Goal: Transaction & Acquisition: Purchase product/service

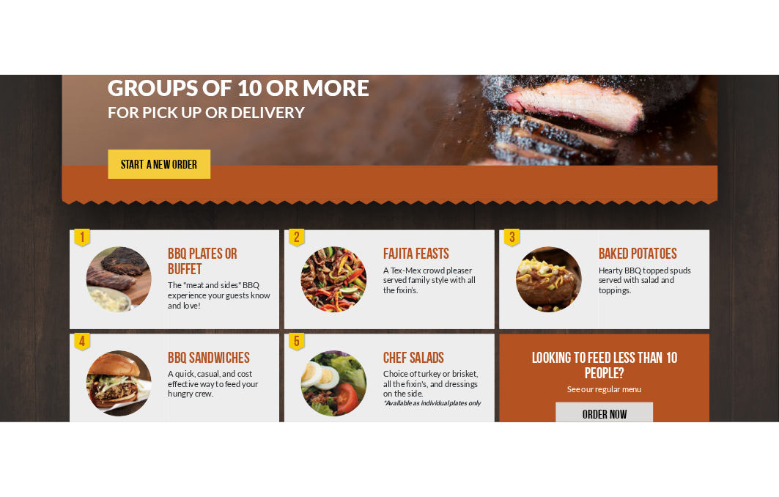
scroll to position [224, 0]
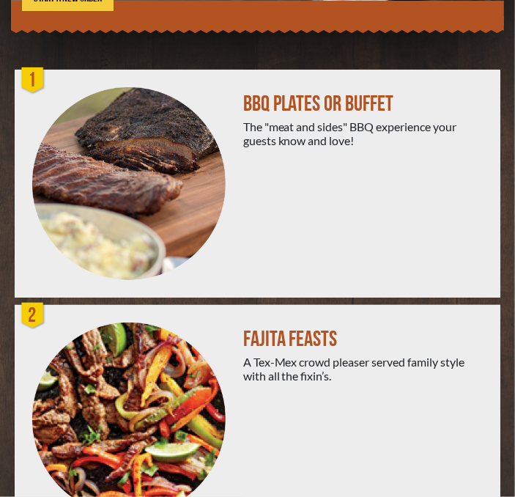
click at [313, 102] on div "BBQ PLATES OR BUFFET" at bounding box center [366, 104] width 246 height 22
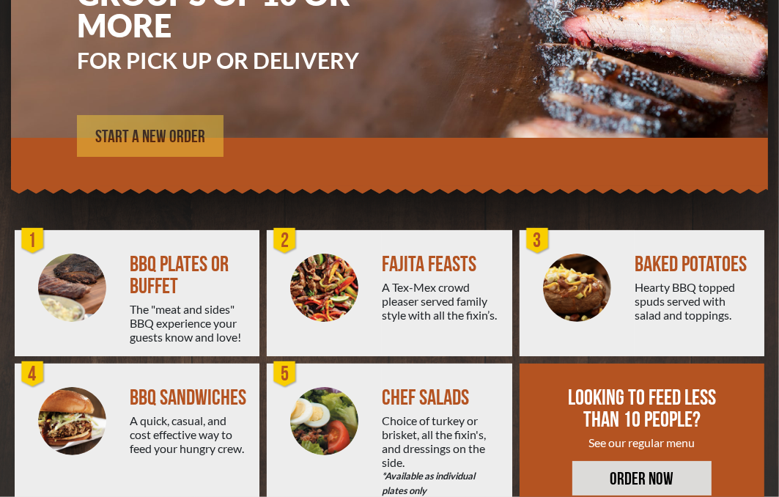
click at [160, 131] on span "START A NEW ORDER" at bounding box center [150, 137] width 110 height 18
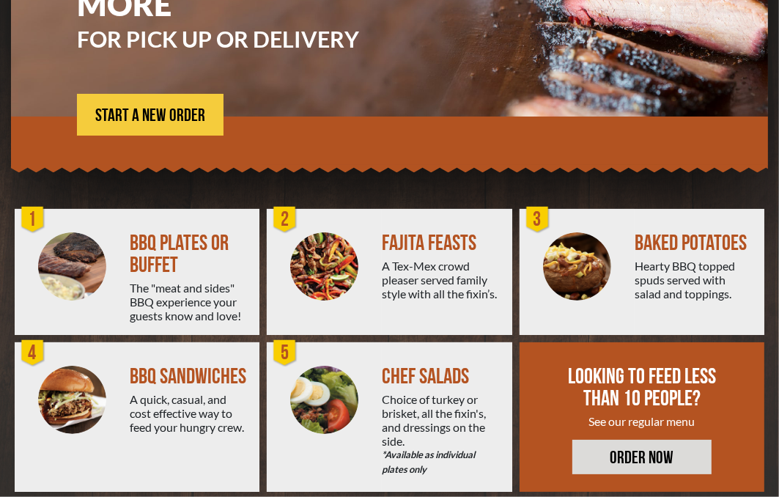
scroll to position [269, 0]
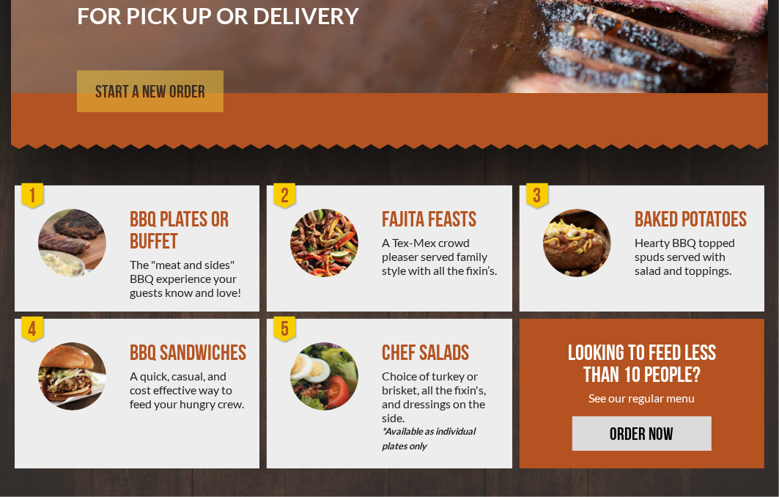
click at [150, 88] on span "START A NEW ORDER" at bounding box center [150, 93] width 110 height 18
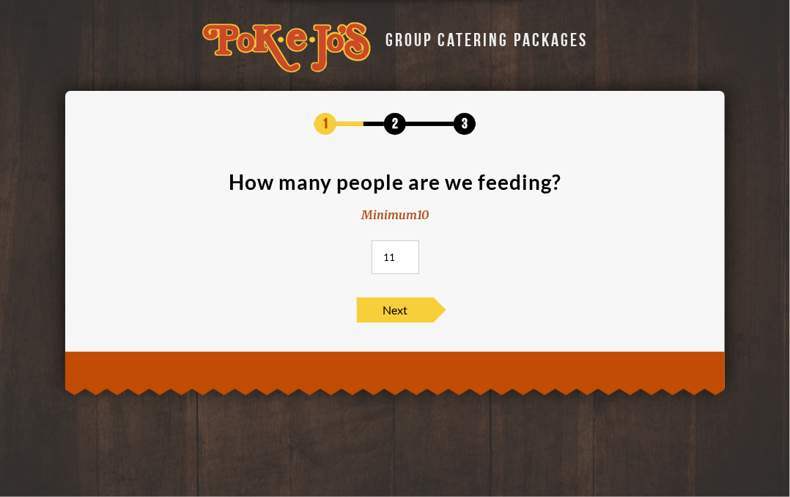
click at [407, 253] on input "11" at bounding box center [396, 258] width 48 height 34
click at [407, 253] on input "12" at bounding box center [396, 258] width 48 height 34
click at [407, 253] on input "13" at bounding box center [396, 258] width 48 height 34
click at [407, 253] on input "14" at bounding box center [396, 258] width 48 height 34
click at [407, 253] on input "15" at bounding box center [396, 258] width 48 height 34
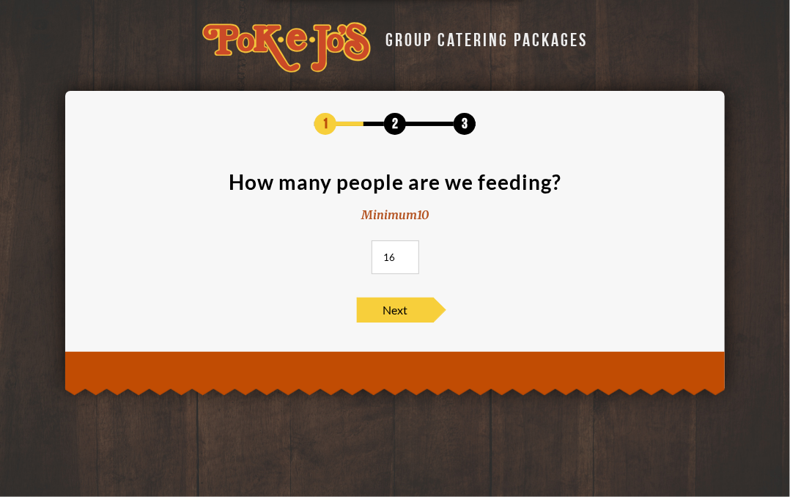
click at [407, 253] on input "16" at bounding box center [396, 258] width 48 height 34
click at [407, 253] on input "17" at bounding box center [396, 258] width 48 height 34
click at [407, 253] on input "18" at bounding box center [396, 258] width 48 height 34
click at [407, 253] on input "19" at bounding box center [396, 258] width 48 height 34
click at [407, 253] on input "20" at bounding box center [396, 258] width 48 height 34
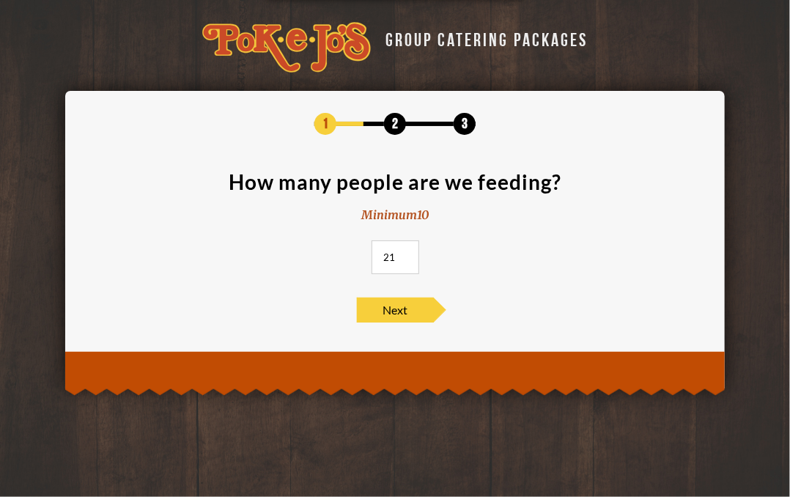
click at [407, 253] on input "21" at bounding box center [396, 258] width 48 height 34
click at [407, 253] on input "22" at bounding box center [396, 258] width 48 height 34
click at [407, 253] on input "23" at bounding box center [396, 258] width 48 height 34
click at [407, 253] on input "24" at bounding box center [396, 258] width 48 height 34
click at [407, 253] on input "25" at bounding box center [396, 258] width 48 height 34
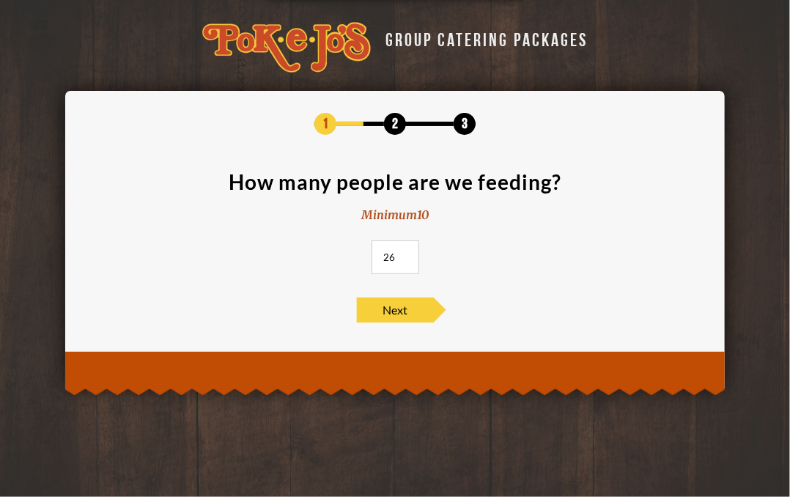
click at [407, 253] on input "26" at bounding box center [396, 258] width 48 height 34
click at [407, 253] on input "27" at bounding box center [396, 258] width 48 height 34
click at [407, 253] on input "28" at bounding box center [396, 258] width 48 height 34
type input "29"
click at [407, 253] on input "29" at bounding box center [396, 258] width 48 height 34
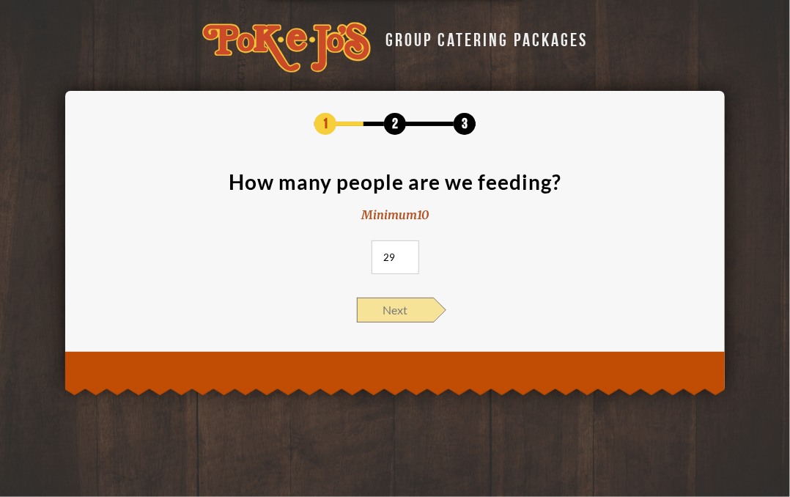
click at [389, 312] on span "Next" at bounding box center [395, 310] width 77 height 25
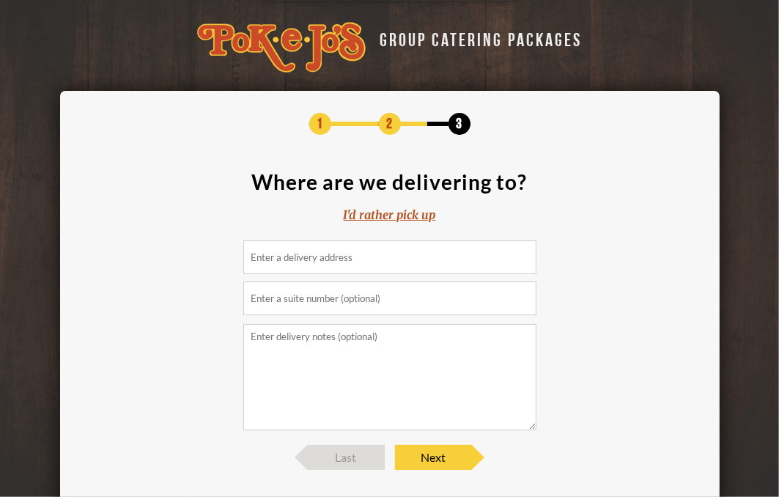
click at [386, 211] on div "I'd rather pick up" at bounding box center [390, 215] width 92 height 17
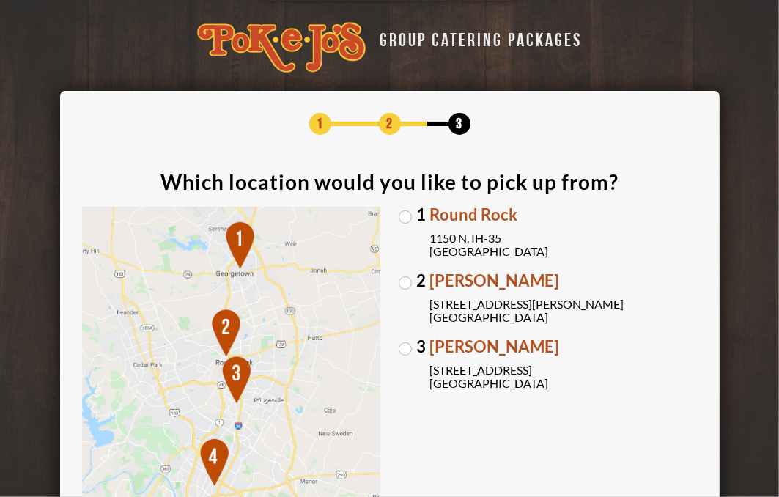
click at [407, 279] on label "2 Parmer Lane 2121 Parmer Lane Austin, TX 78727" at bounding box center [548, 298] width 299 height 51
click at [0, 0] on input "2 Parmer Lane 2121 Parmer Lane Austin, TX 78727" at bounding box center [0, 0] width 0 height 0
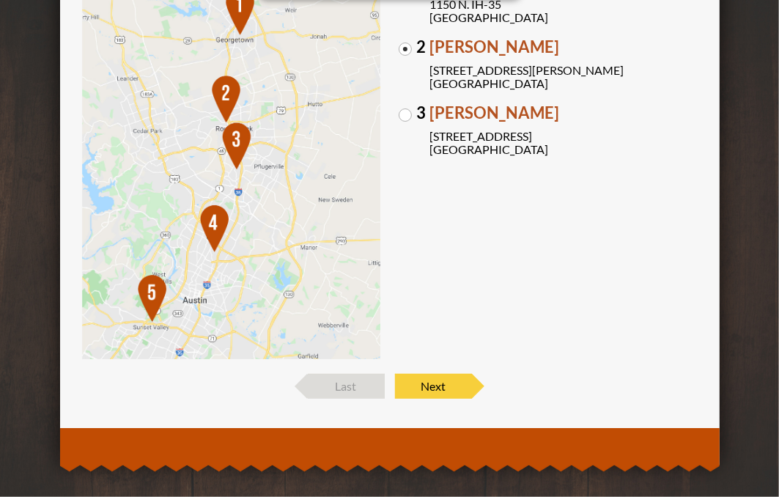
scroll to position [244, 0]
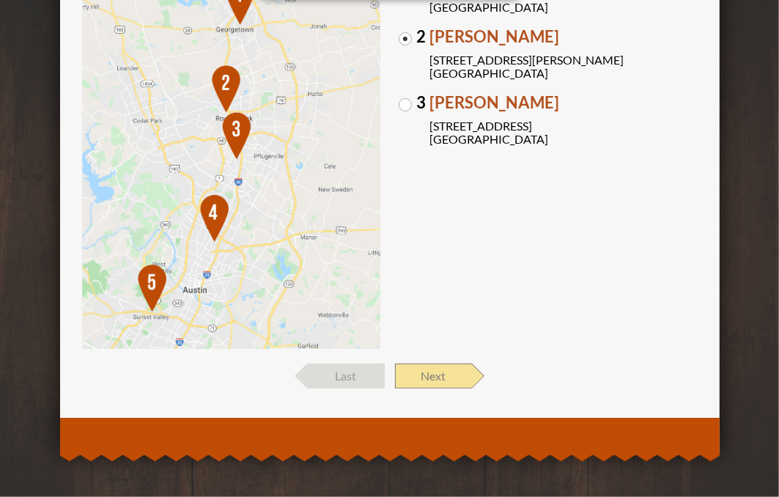
click at [449, 379] on span "Next" at bounding box center [433, 376] width 77 height 25
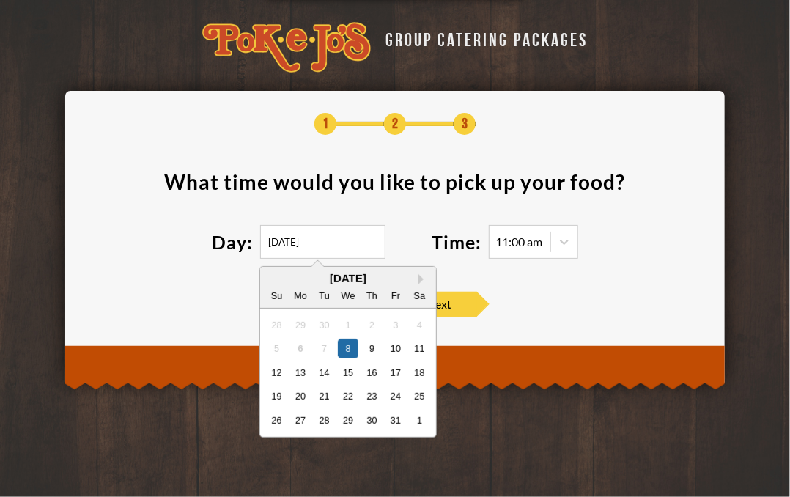
click at [317, 246] on input "10/08/2025" at bounding box center [322, 242] width 125 height 34
click at [420, 350] on div "11" at bounding box center [420, 349] width 20 height 20
type input "10/11/2025"
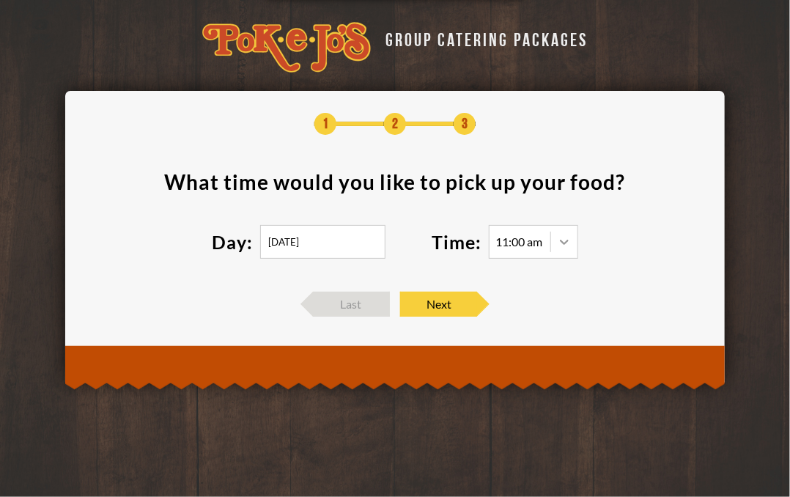
click at [566, 238] on icon at bounding box center [564, 242] width 15 height 15
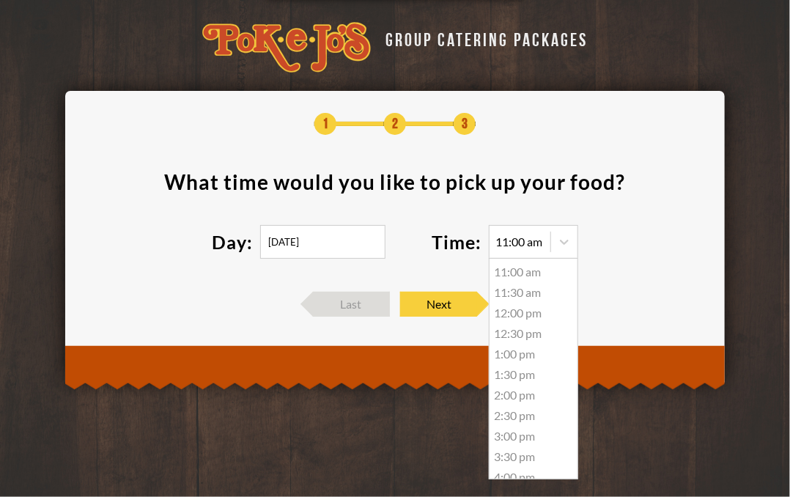
click at [507, 438] on div "3:00 pm" at bounding box center [534, 436] width 88 height 21
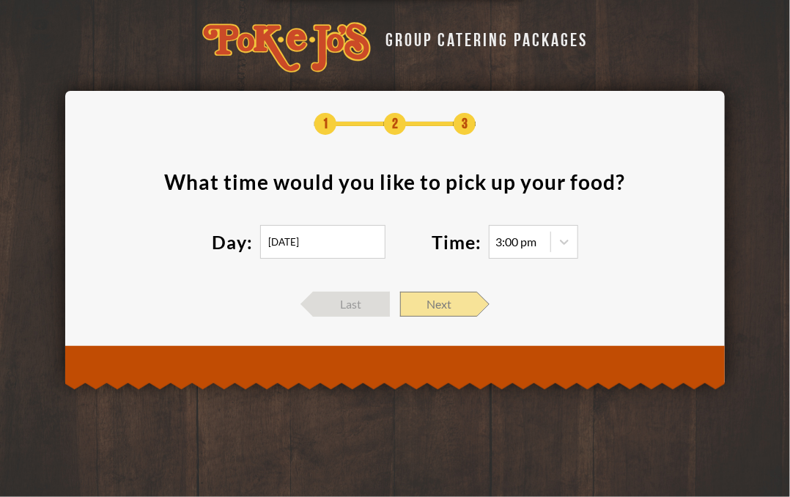
click at [427, 296] on span "Next" at bounding box center [438, 304] width 77 height 25
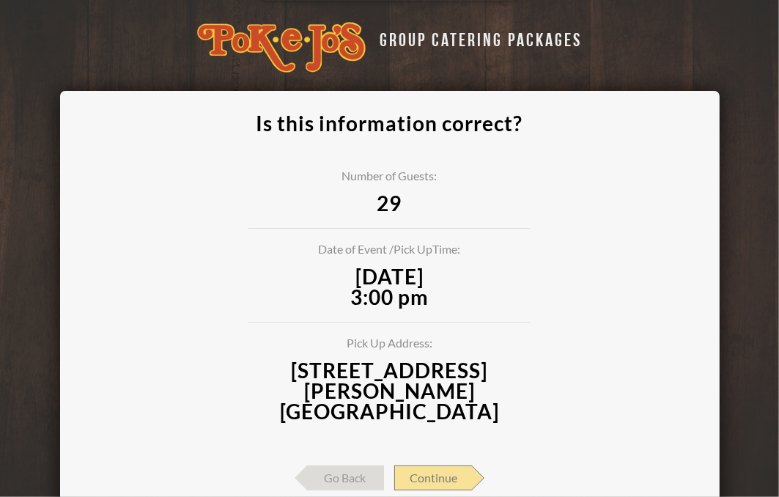
click at [427, 466] on span "Continue" at bounding box center [433, 478] width 78 height 25
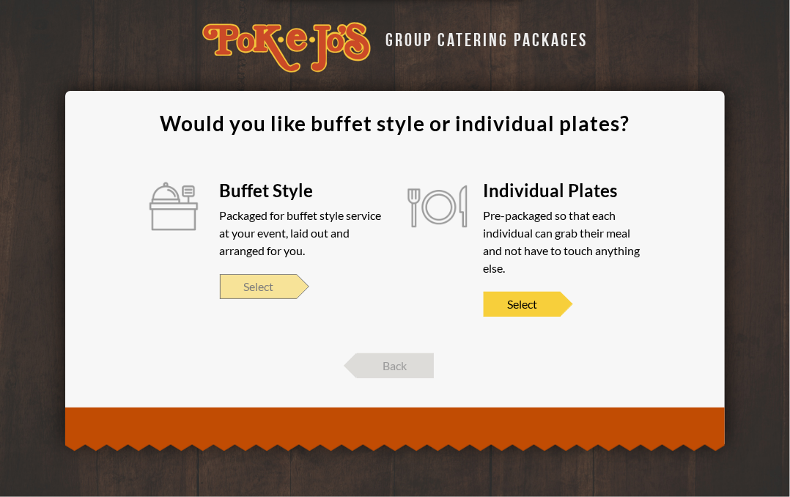
click at [279, 280] on span "Select" at bounding box center [258, 286] width 77 height 25
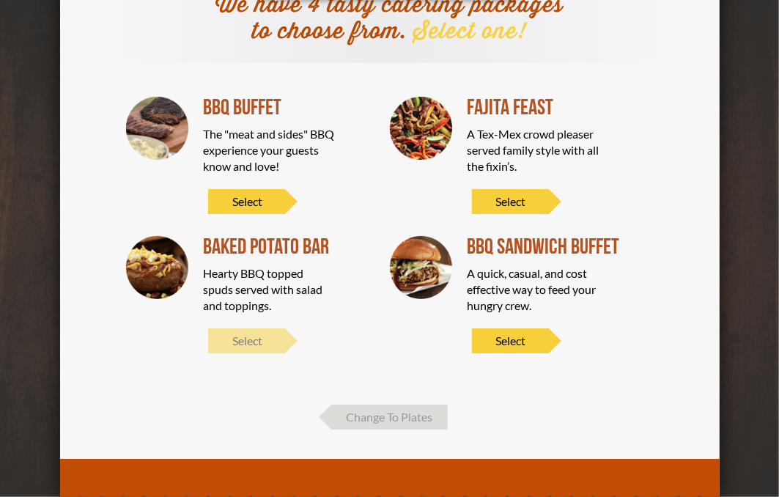
scroll to position [144, 0]
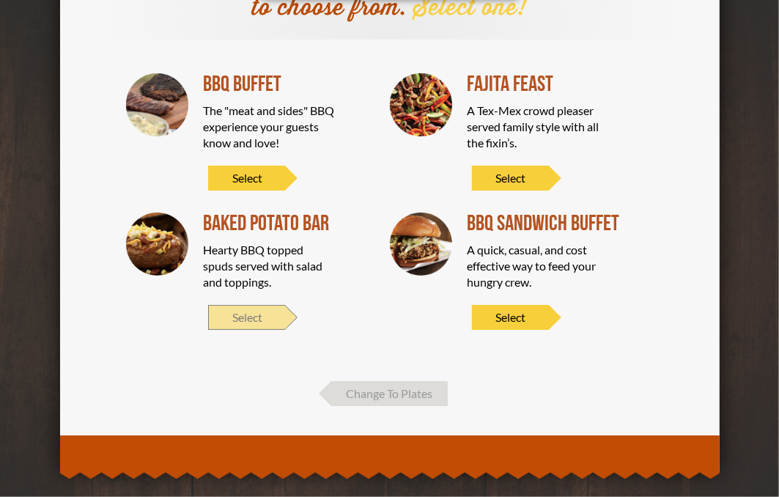
click at [268, 318] on span "Select" at bounding box center [246, 317] width 77 height 25
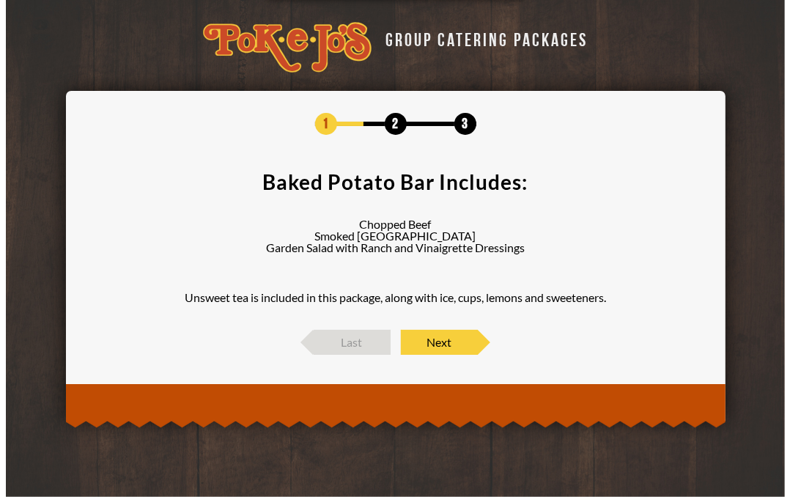
scroll to position [0, 0]
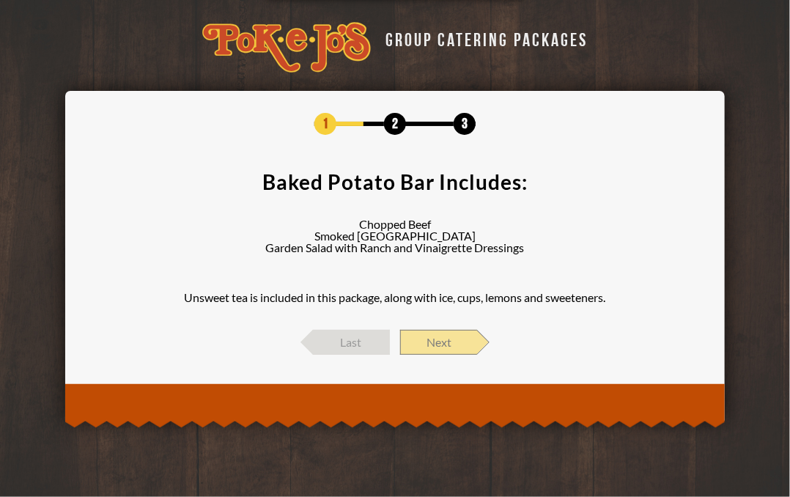
click at [441, 347] on span "Next" at bounding box center [438, 342] width 77 height 25
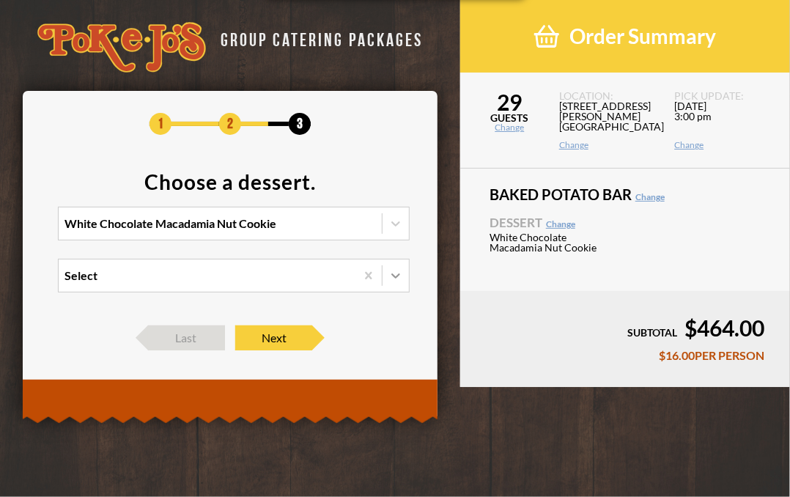
click at [393, 274] on icon at bounding box center [396, 275] width 15 height 15
click at [1, 282] on input "Select" at bounding box center [1, 282] width 0 height 0
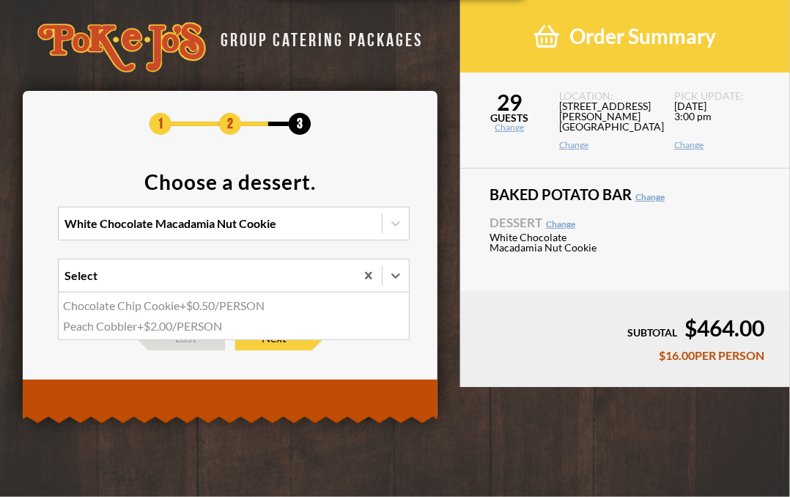
click at [246, 304] on div "Chocolate Chip Cookie +$0.50/PERSON" at bounding box center [234, 306] width 350 height 21
click at [1, 282] on input "option Chocolate Chip Cookie focused, 1 of 2. 2 results available. Use Up and D…" at bounding box center [1, 282] width 0 height 0
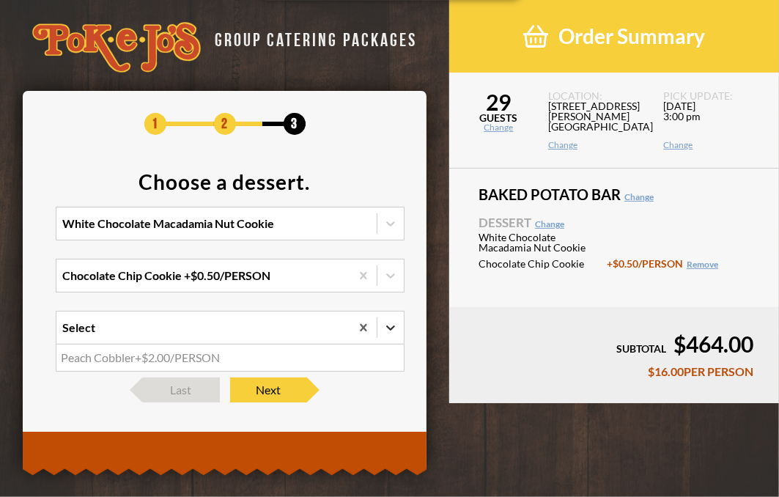
click at [389, 328] on icon at bounding box center [391, 328] width 9 height 5
click at [353, 166] on div "1 2 3 Choose a dessert. White Chocolate Macadamia Nut Cookie Chocolate Chip Coo…" at bounding box center [225, 258] width 361 height 290
click at [390, 219] on icon at bounding box center [390, 223] width 15 height 15
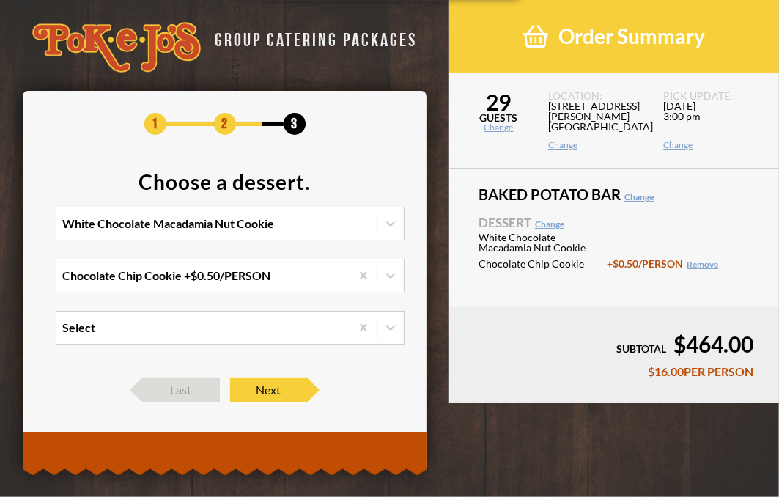
click at [334, 143] on div "1 2 3 Choose a dessert. White Chocolate Macadamia Nut Cookie Chocolate Chip Coo…" at bounding box center [225, 258] width 361 height 290
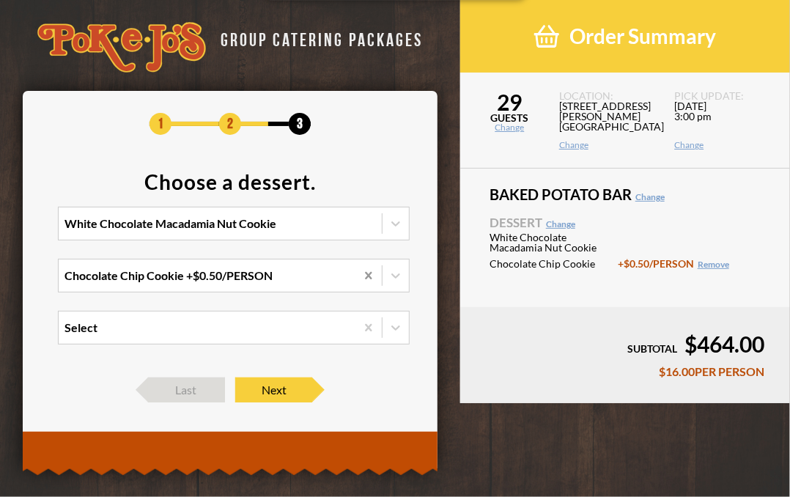
click at [361, 278] on div at bounding box center [369, 276] width 26 height 26
click at [1, 282] on input "Chocolate Chip Cookie +$0.50/PERSON" at bounding box center [1, 282] width 0 height 0
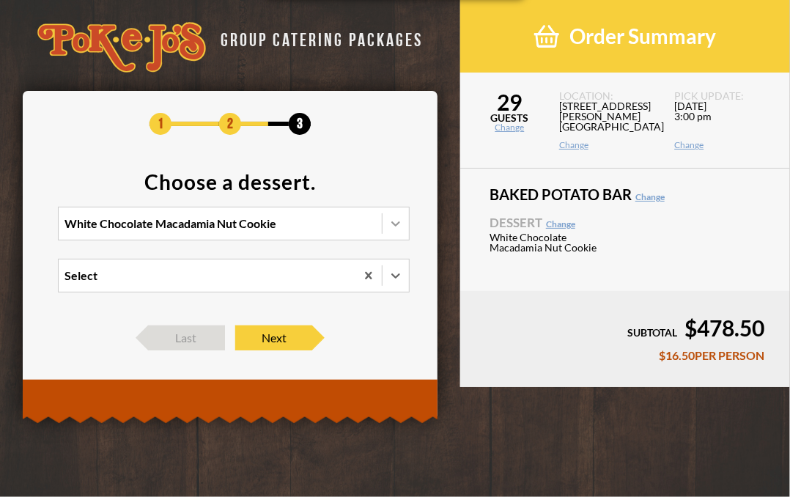
click at [400, 230] on icon at bounding box center [396, 223] width 15 height 15
click at [1, 230] on input "White Chocolate Macadamia Nut Cookie" at bounding box center [1, 230] width 0 height 0
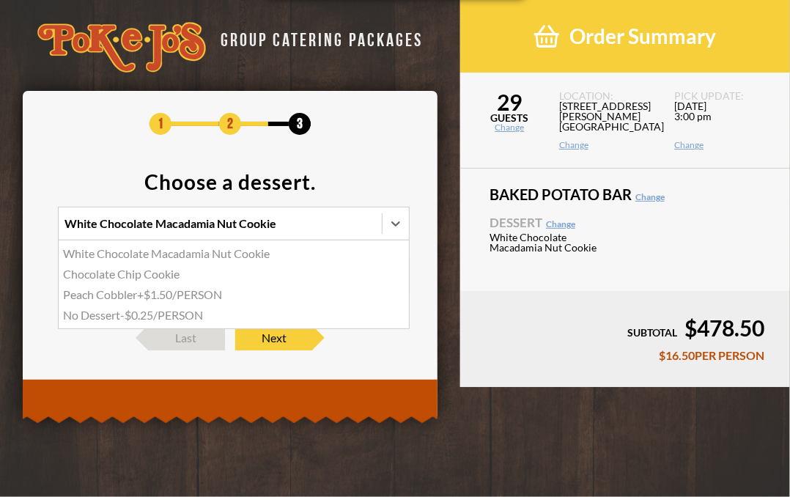
click at [170, 276] on div "Chocolate Chip Cookie" at bounding box center [234, 274] width 350 height 21
click at [1, 230] on input "option Chocolate Chip Cookie focused, 2 of 4. 4 results available. Use Up and D…" at bounding box center [1, 230] width 0 height 0
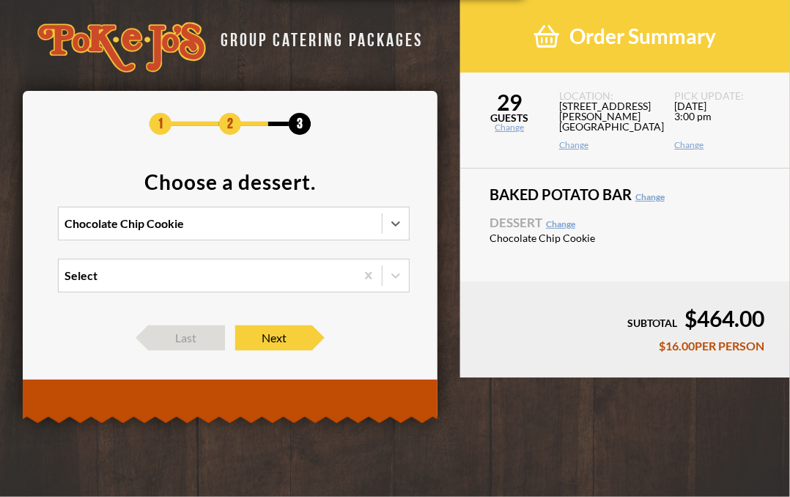
click at [317, 161] on div "1 2 3 Choose a dessert. option Chocolate Chip Cookie, selected. 0 results avail…" at bounding box center [230, 232] width 370 height 238
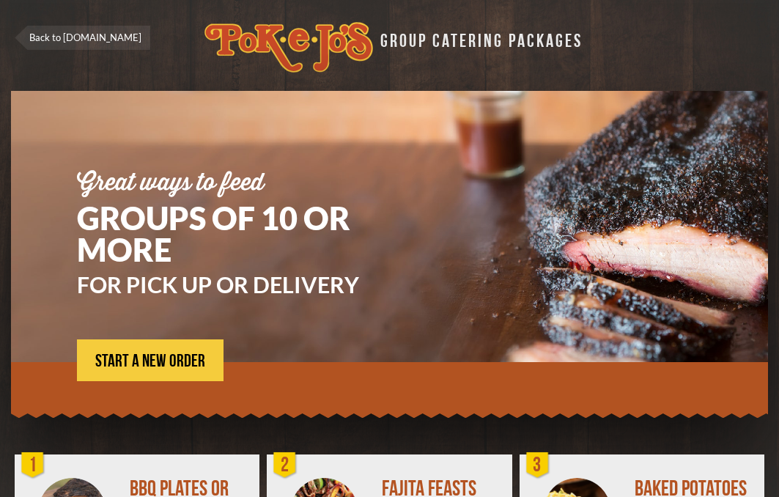
scroll to position [269, 0]
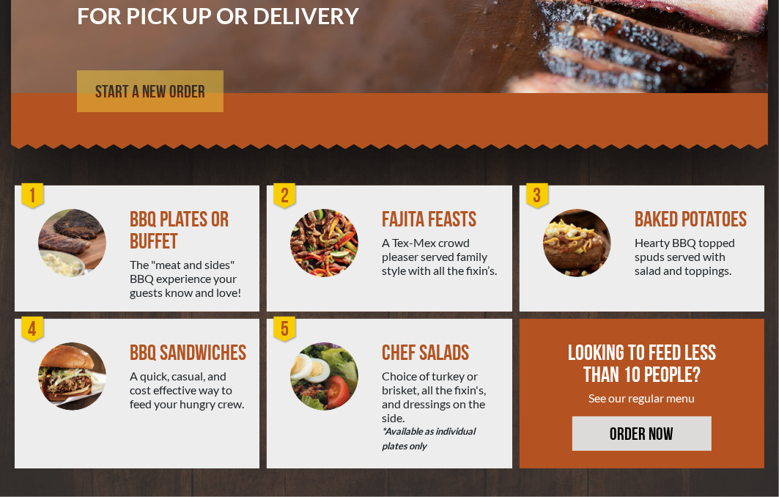
click at [161, 100] on span "START A NEW ORDER" at bounding box center [150, 93] width 110 height 18
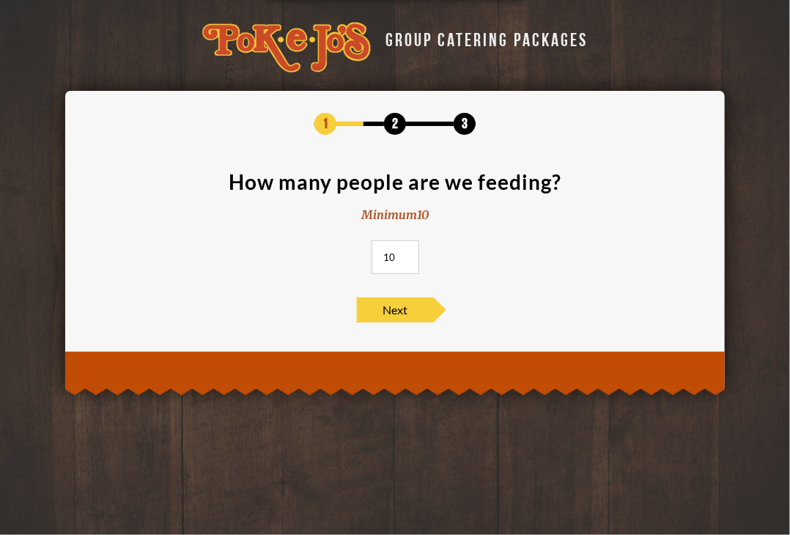
click at [396, 256] on input "10" at bounding box center [396, 258] width 48 height 34
type input "29"
click at [378, 320] on span "Next" at bounding box center [395, 310] width 77 height 25
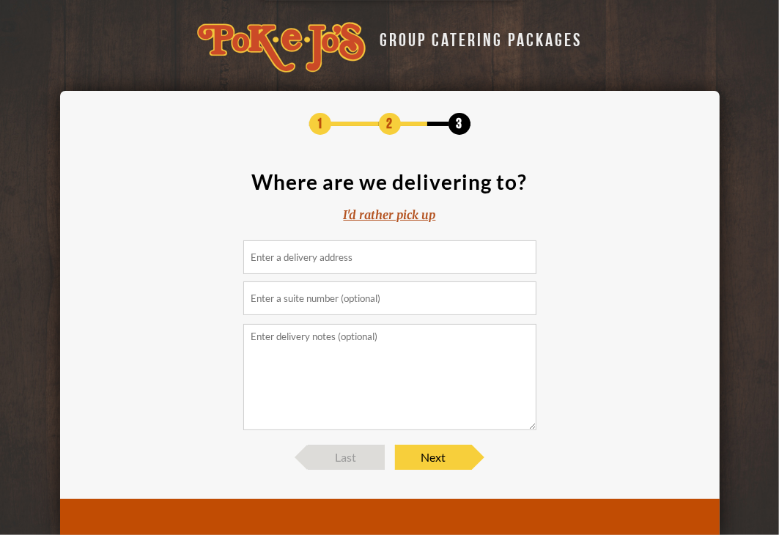
click at [408, 210] on div "I'd rather pick up" at bounding box center [390, 215] width 92 height 17
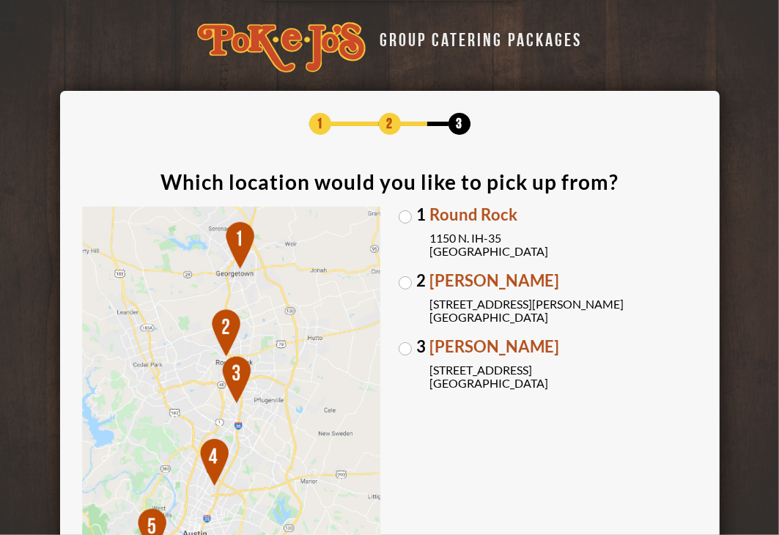
click at [406, 280] on label "2 Parmer Lane 2121 Parmer Lane Austin, TX 78727" at bounding box center [548, 298] width 299 height 51
click at [0, 0] on input "2 Parmer Lane 2121 Parmer Lane Austin, TX 78727" at bounding box center [0, 0] width 0 height 0
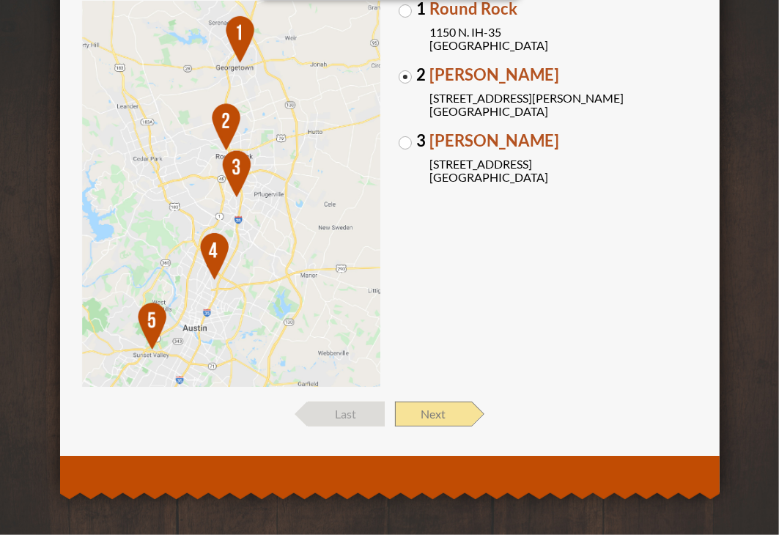
click at [438, 408] on span "Next" at bounding box center [433, 414] width 77 height 25
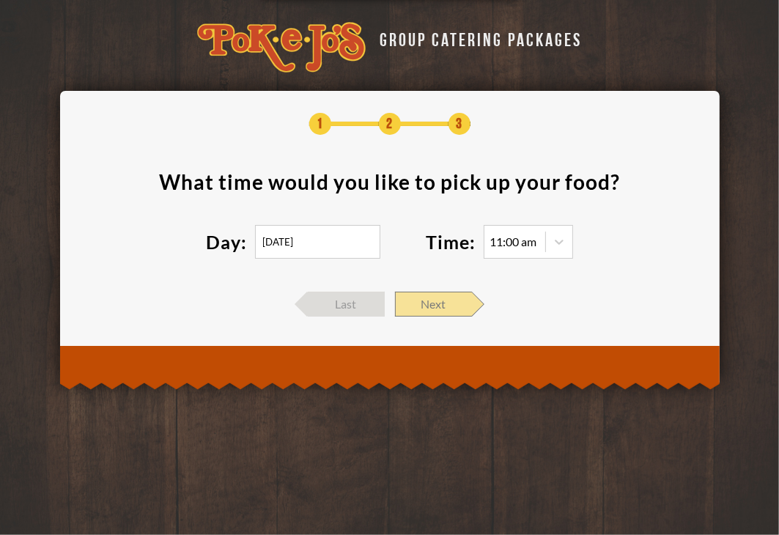
scroll to position [0, 0]
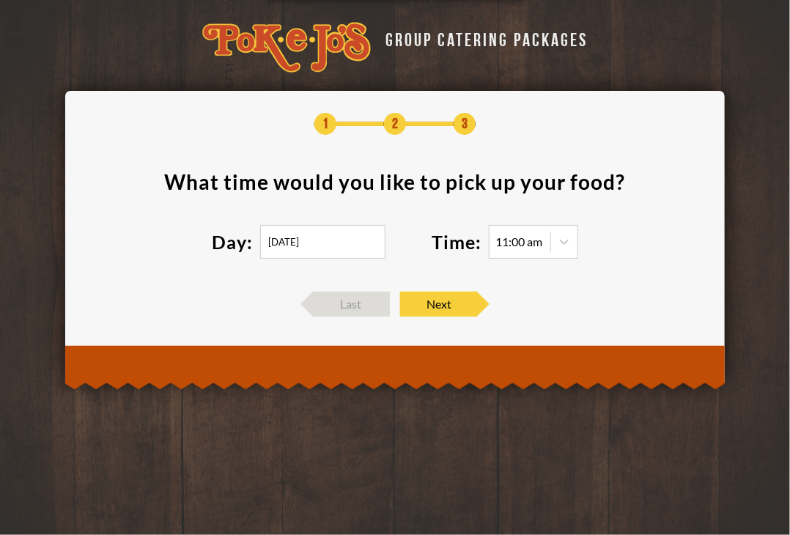
click at [326, 235] on input "10/08/2025" at bounding box center [322, 242] width 125 height 34
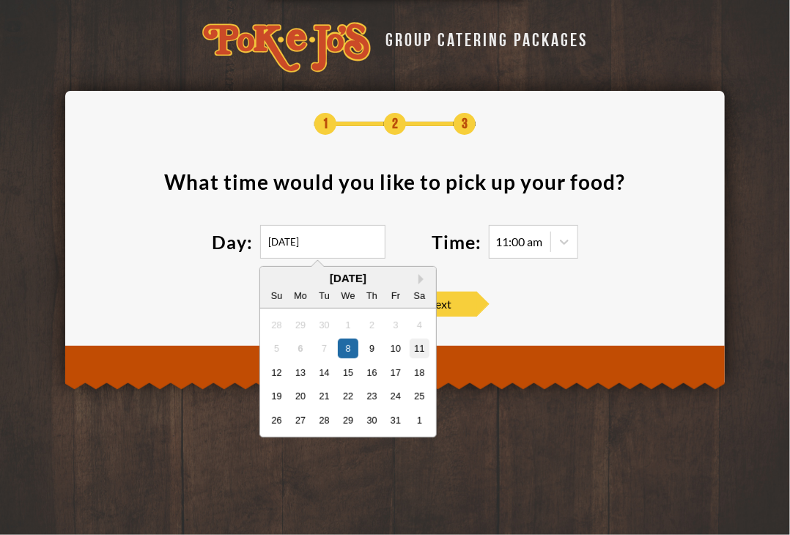
click at [430, 343] on div "11" at bounding box center [420, 349] width 20 height 20
type input "10/11/2025"
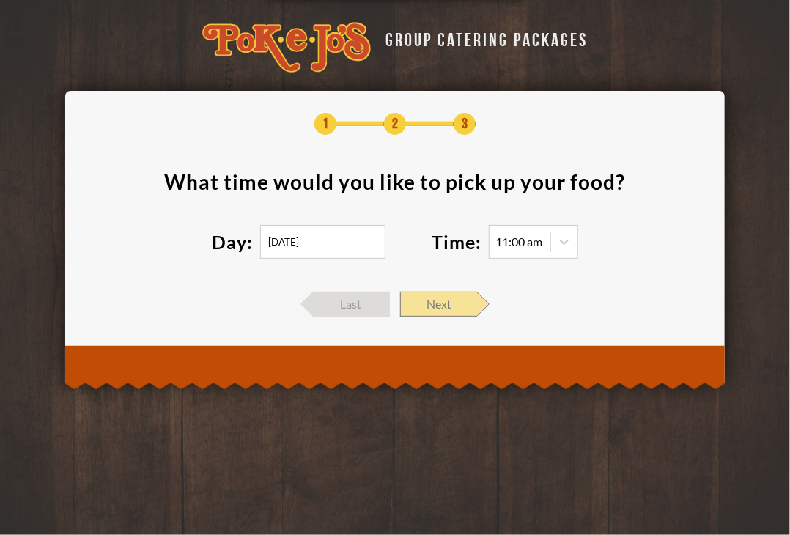
click at [455, 293] on span "Next" at bounding box center [438, 304] width 77 height 25
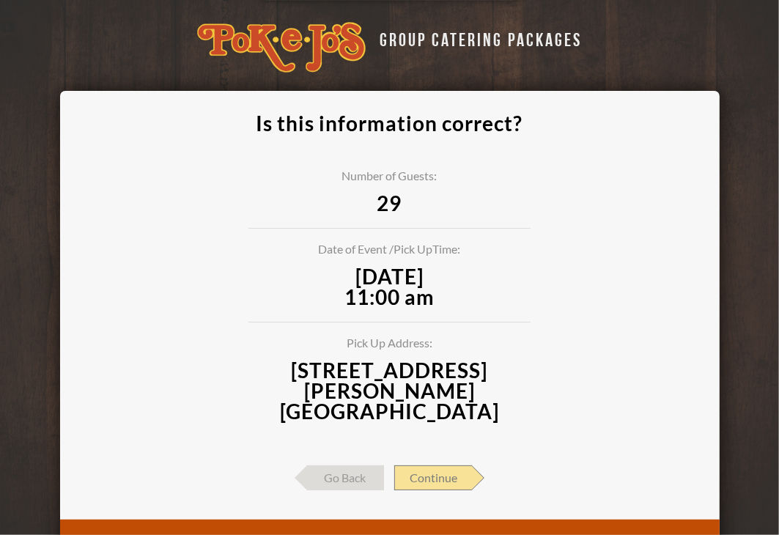
click at [424, 466] on span "Continue" at bounding box center [433, 478] width 78 height 25
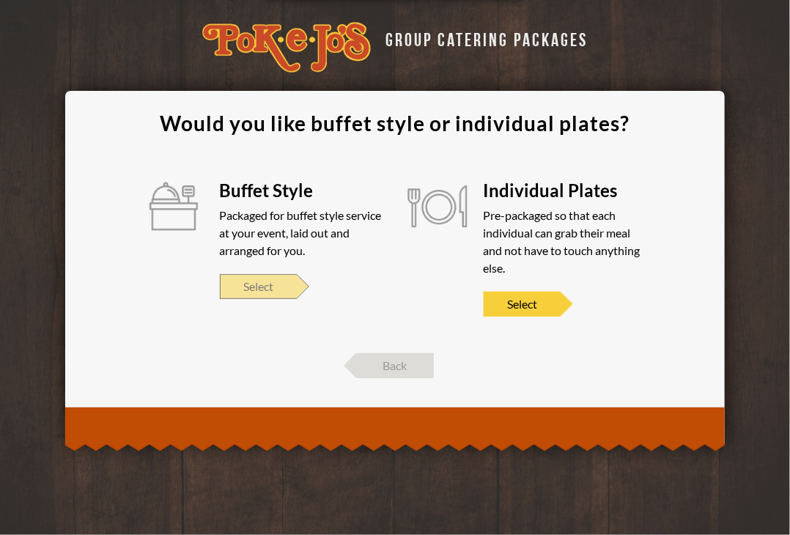
click at [252, 290] on span "Select" at bounding box center [258, 286] width 77 height 25
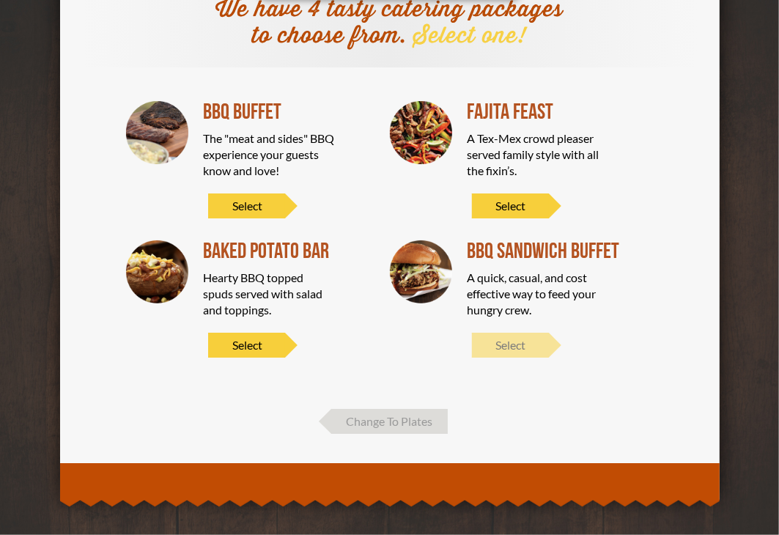
scroll to position [123, 0]
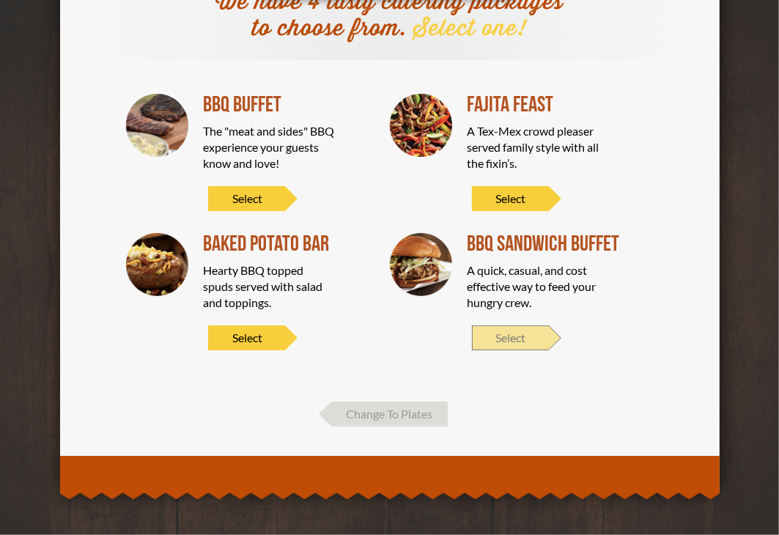
click at [511, 335] on span "Select" at bounding box center [510, 338] width 77 height 25
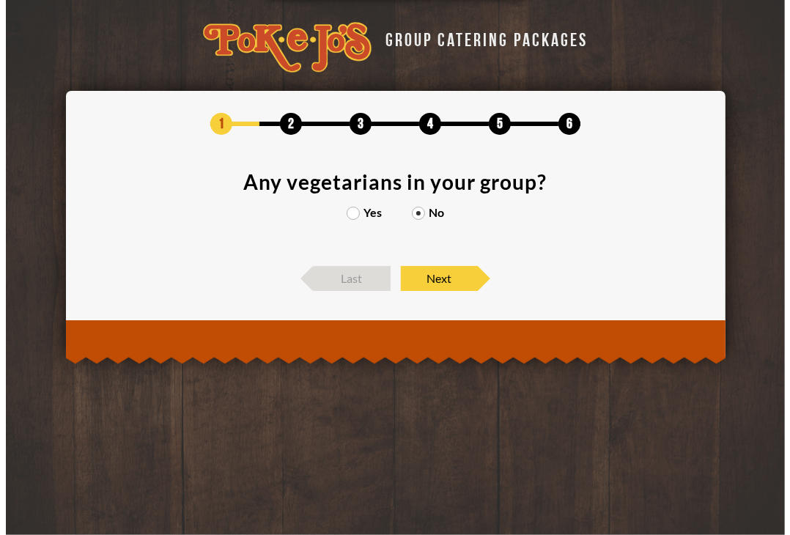
scroll to position [0, 0]
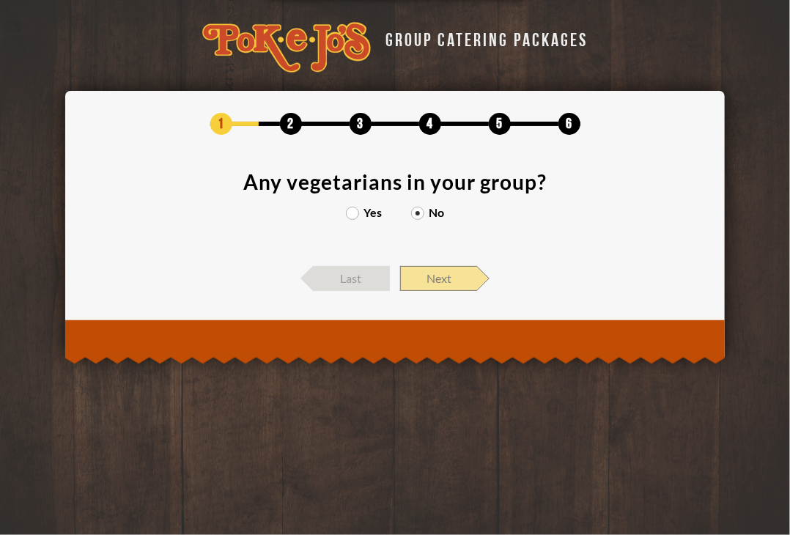
click at [431, 285] on span "Next" at bounding box center [438, 278] width 77 height 25
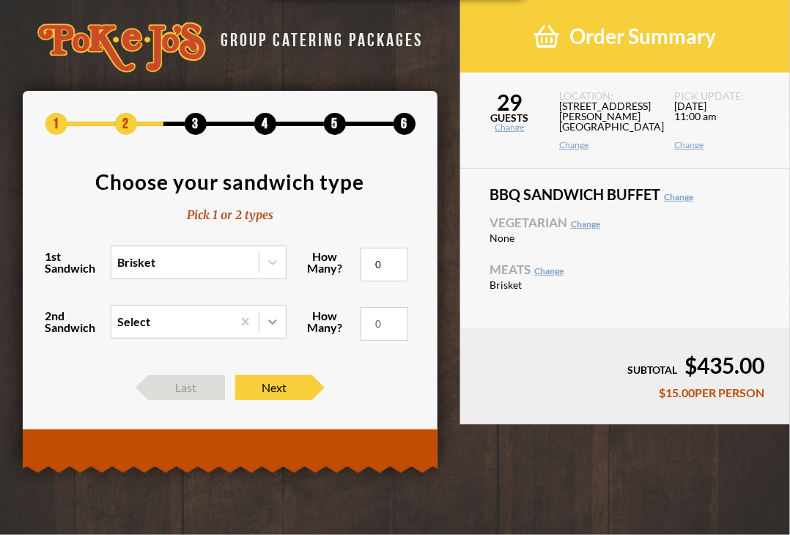
click at [265, 319] on div at bounding box center [273, 322] width 26 height 26
click at [54, 328] on input "2nd Sandwich Select" at bounding box center [54, 328] width 0 height 0
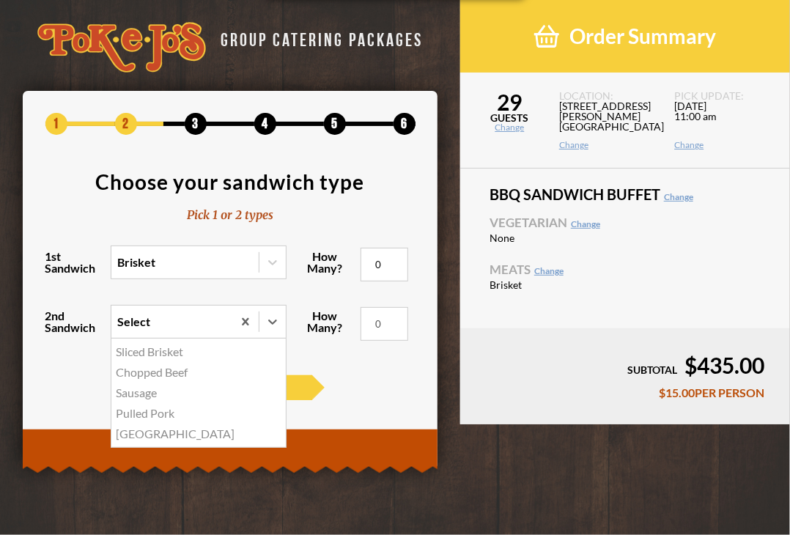
click at [139, 433] on div "Turkey" at bounding box center [198, 434] width 175 height 21
click at [54, 328] on input "2nd Sandwich option Turkey focused, 5 of 5. 5 results available. Use Up and Dow…" at bounding box center [54, 328] width 0 height 0
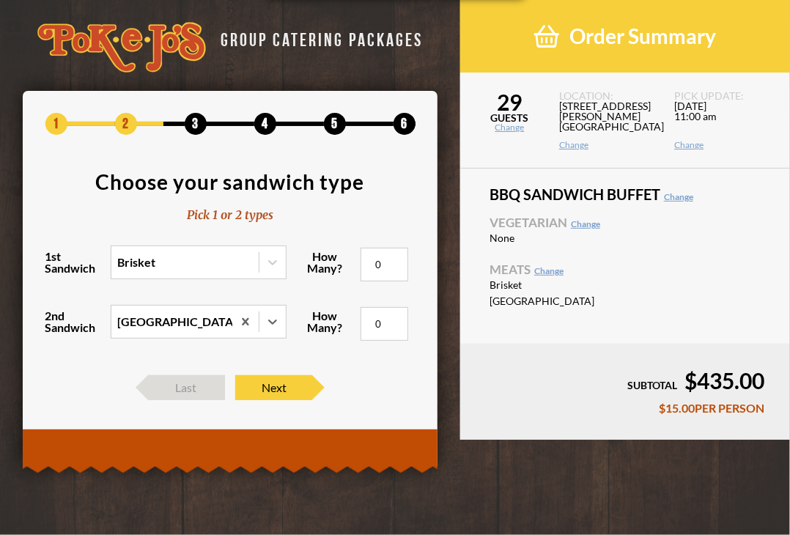
click at [383, 263] on input "0" at bounding box center [385, 265] width 48 height 34
type input "015"
click at [381, 320] on input "0" at bounding box center [385, 324] width 48 height 34
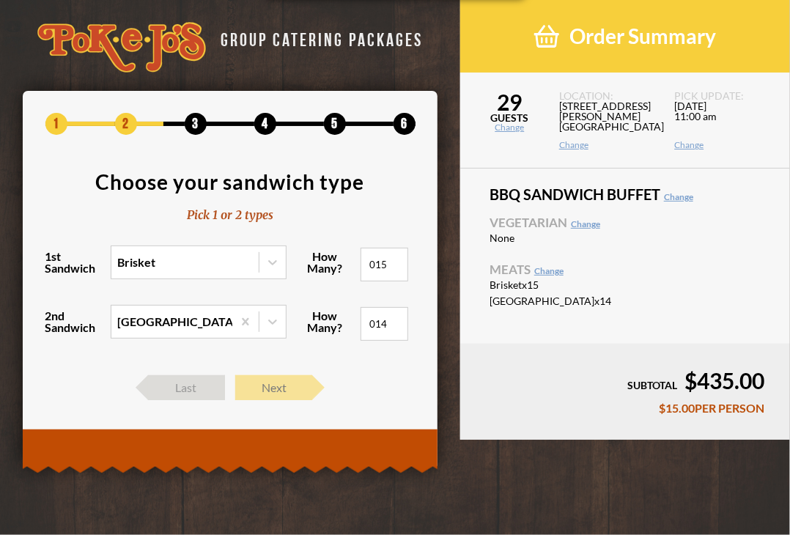
type input "014"
click at [288, 388] on span "Next" at bounding box center [273, 387] width 77 height 25
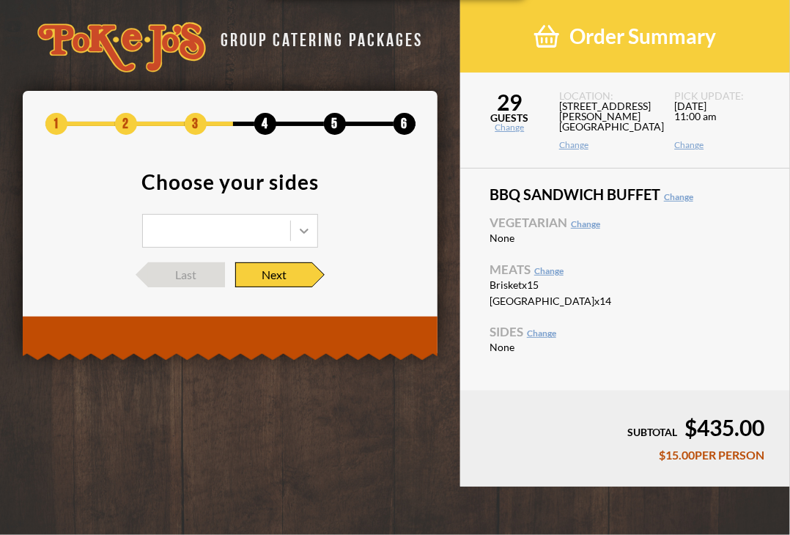
click at [299, 234] on icon at bounding box center [304, 231] width 15 height 15
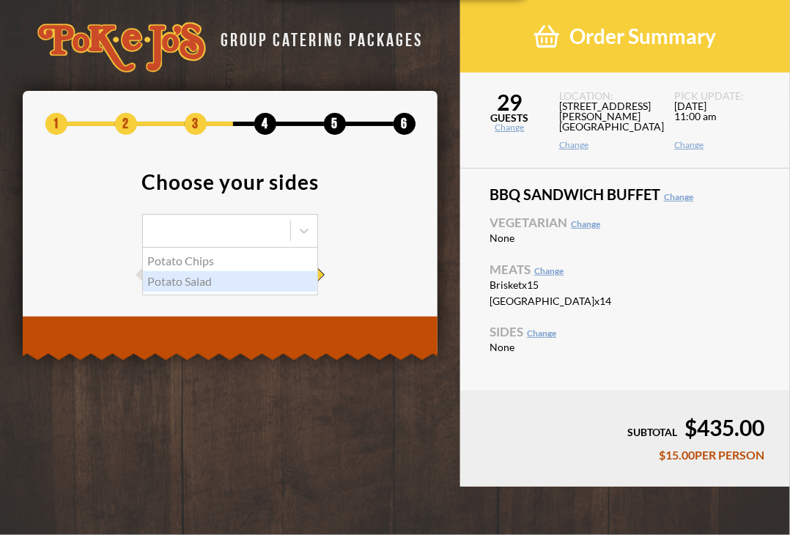
click at [216, 278] on div "Potato Salad" at bounding box center [230, 281] width 175 height 21
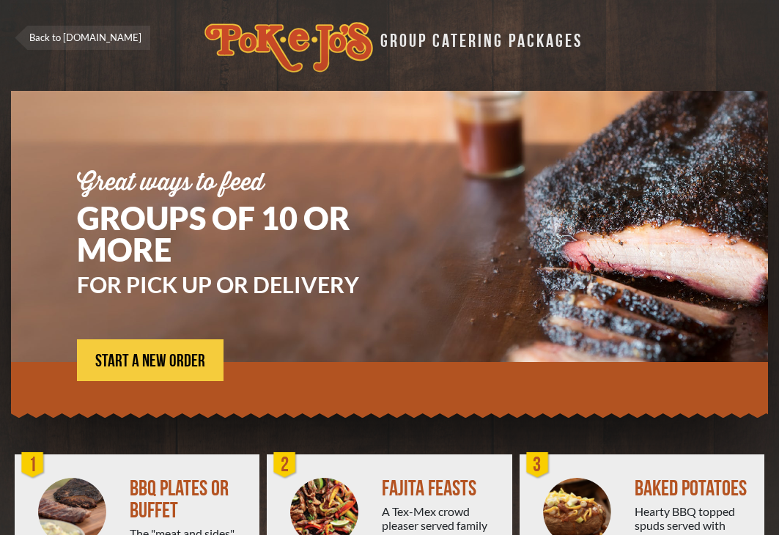
scroll to position [231, 0]
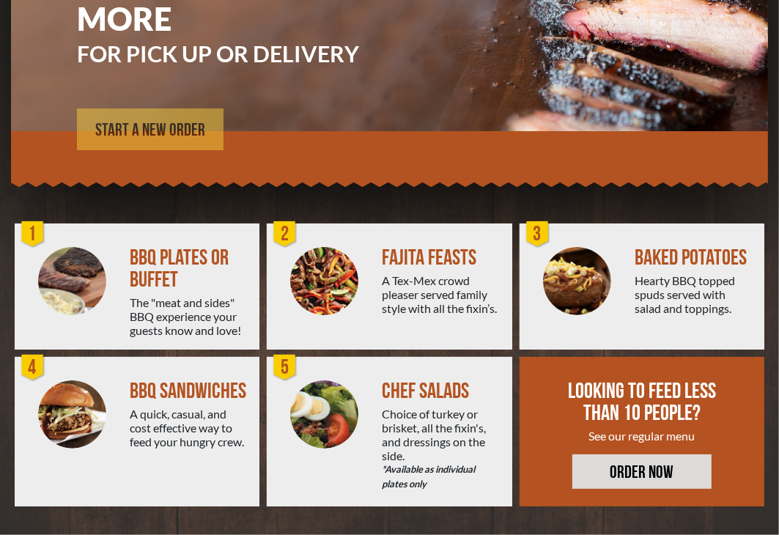
click at [148, 122] on span "START A NEW ORDER" at bounding box center [150, 131] width 110 height 18
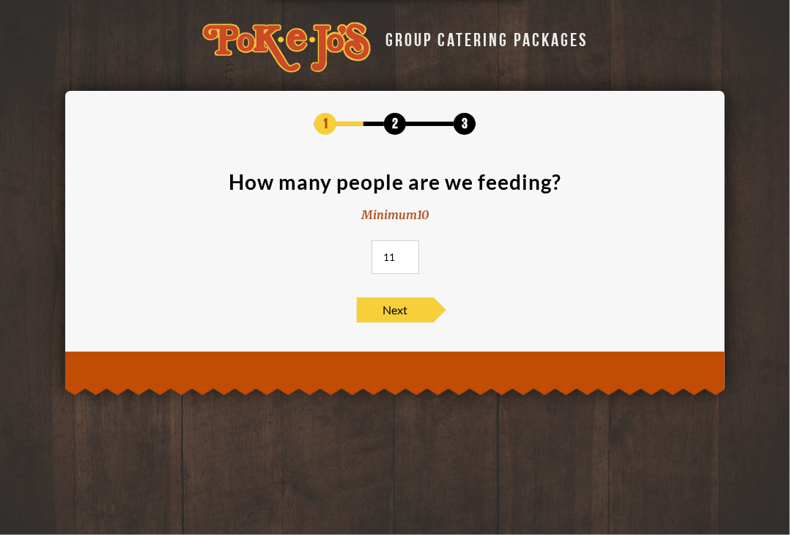
click at [404, 254] on input "11" at bounding box center [396, 258] width 48 height 34
click at [404, 254] on input "12" at bounding box center [396, 258] width 48 height 34
click at [404, 254] on input "13" at bounding box center [396, 258] width 48 height 34
click at [404, 254] on input "14" at bounding box center [396, 258] width 48 height 34
click at [404, 254] on input "15" at bounding box center [396, 258] width 48 height 34
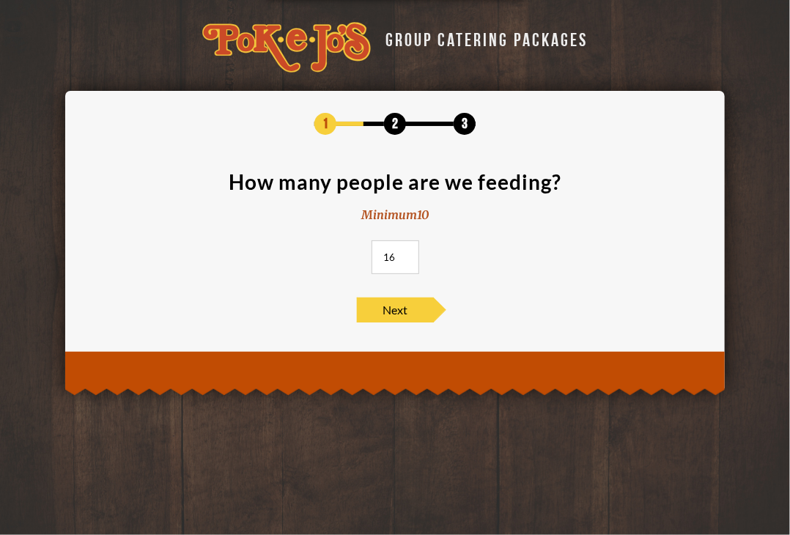
click at [404, 254] on input "16" at bounding box center [396, 258] width 48 height 34
click at [404, 254] on input "17" at bounding box center [396, 258] width 48 height 34
click at [404, 254] on input "18" at bounding box center [396, 258] width 48 height 34
click at [404, 254] on input "19" at bounding box center [396, 258] width 48 height 34
click at [404, 254] on input "20" at bounding box center [396, 258] width 48 height 34
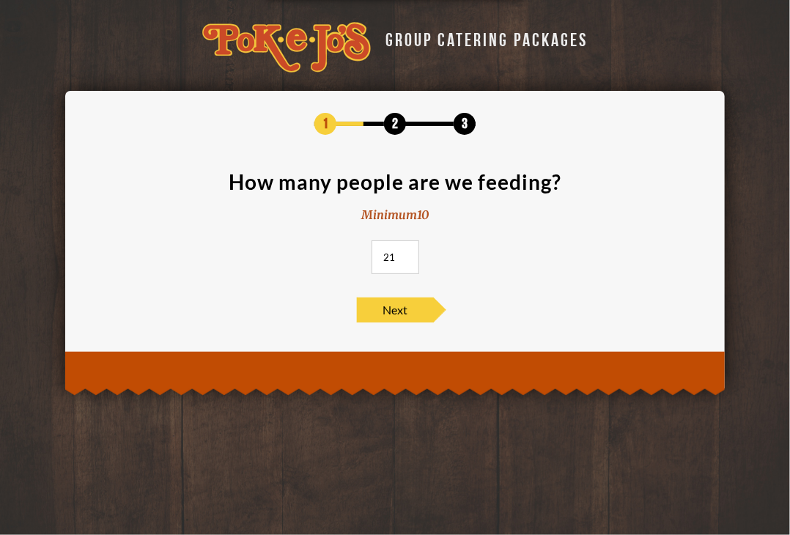
click at [404, 254] on input "21" at bounding box center [396, 258] width 48 height 34
click at [404, 254] on input "22" at bounding box center [396, 258] width 48 height 34
click at [404, 254] on input "23" at bounding box center [396, 258] width 48 height 34
click at [404, 254] on input "24" at bounding box center [396, 258] width 48 height 34
click at [404, 254] on input "25" at bounding box center [396, 258] width 48 height 34
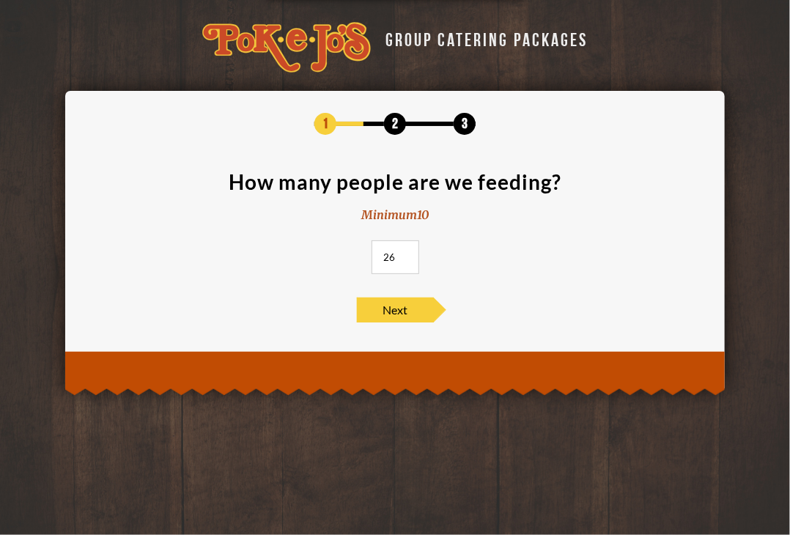
click at [404, 254] on input "26" at bounding box center [396, 258] width 48 height 34
click at [404, 254] on input "27" at bounding box center [396, 258] width 48 height 34
click at [404, 254] on input "28" at bounding box center [396, 258] width 48 height 34
type input "29"
click at [404, 254] on input "29" at bounding box center [396, 258] width 48 height 34
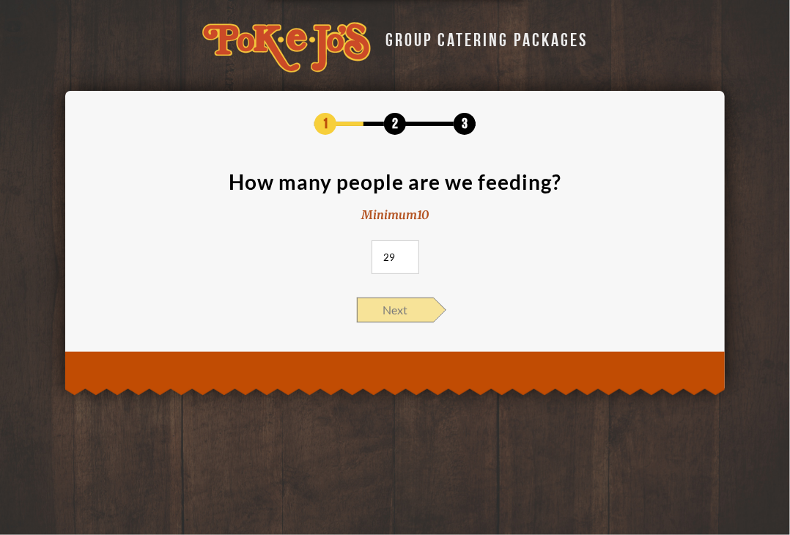
click at [394, 311] on span "Next" at bounding box center [395, 310] width 77 height 25
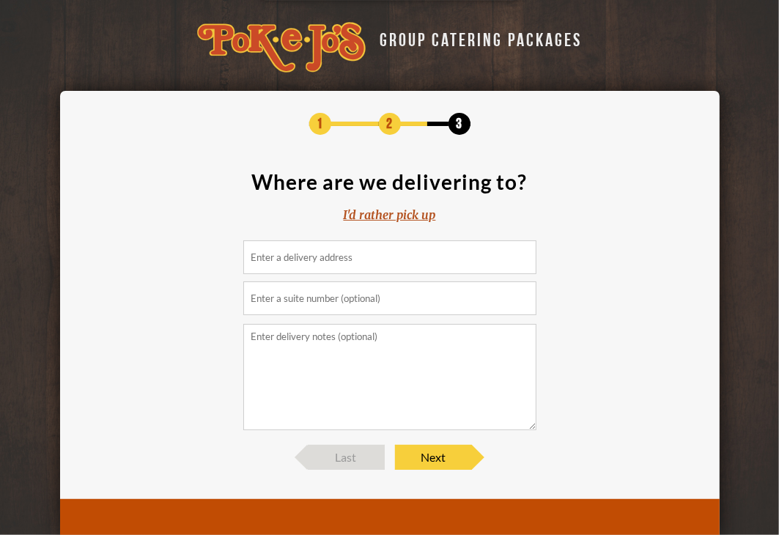
click at [394, 217] on div "I'd rather pick up" at bounding box center [390, 215] width 92 height 17
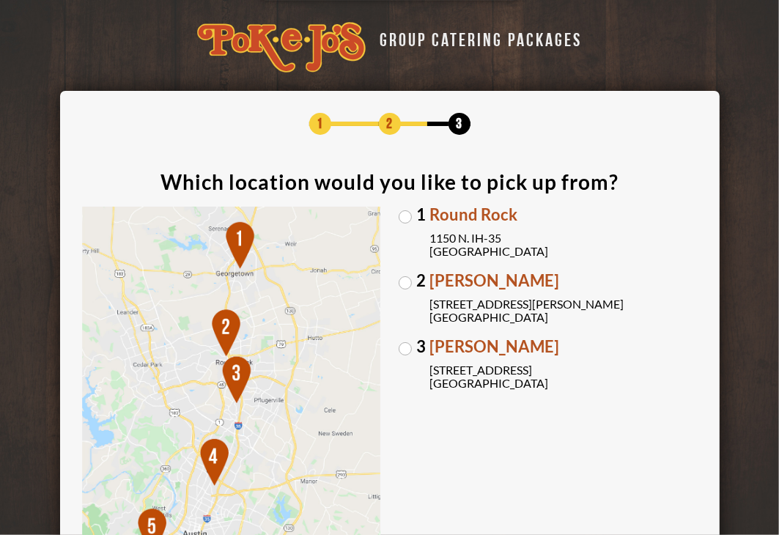
click at [407, 283] on label "2 Parmer Lane 2121 Parmer Lane Austin, TX 78727" at bounding box center [548, 298] width 299 height 51
click at [0, 0] on input "2 Parmer Lane 2121 Parmer Lane Austin, TX 78727" at bounding box center [0, 0] width 0 height 0
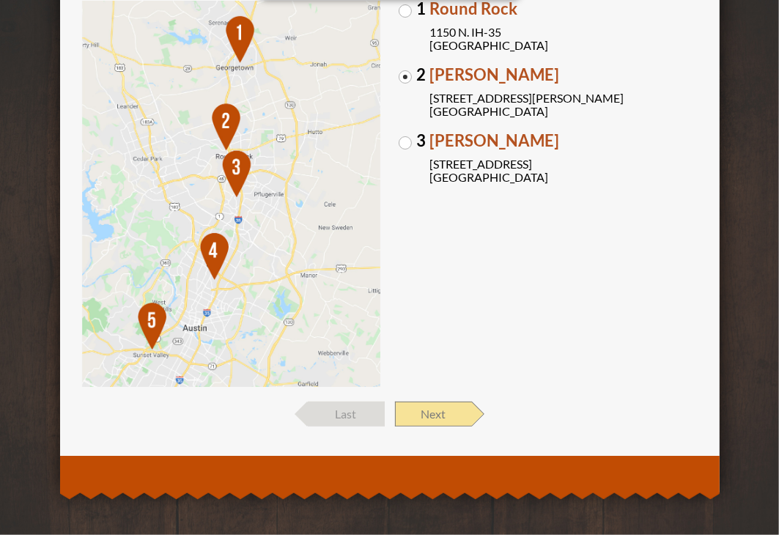
click at [414, 411] on span "Next" at bounding box center [433, 414] width 77 height 25
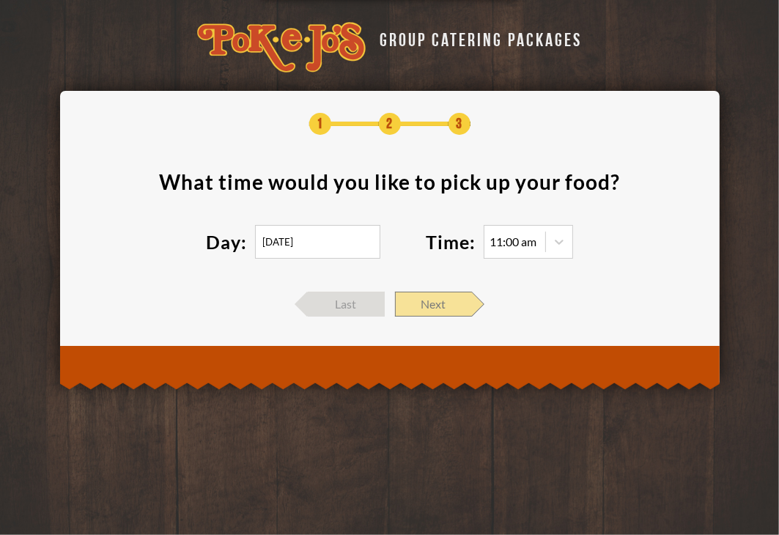
scroll to position [0, 0]
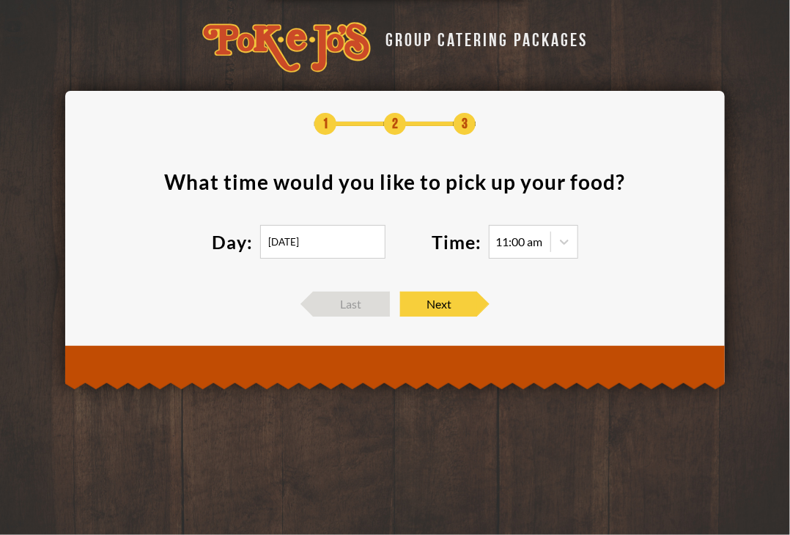
click at [349, 243] on input "10/08/2025" at bounding box center [322, 242] width 125 height 34
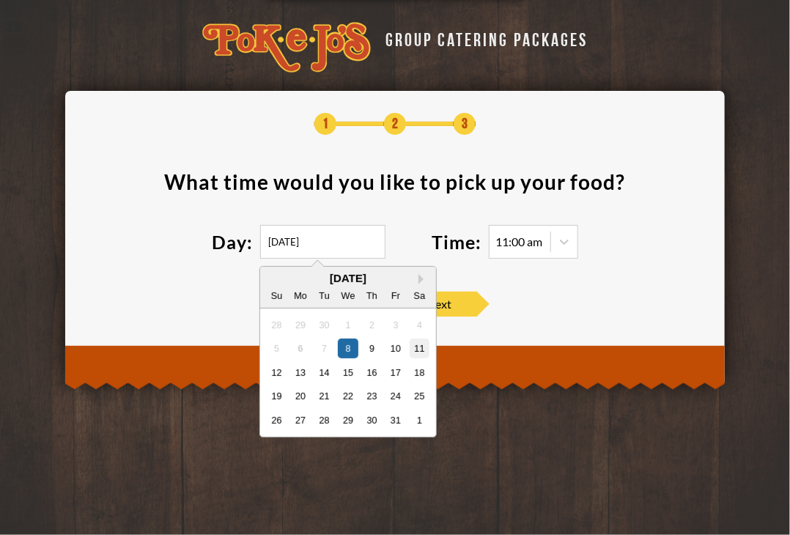
click at [416, 352] on div "11" at bounding box center [420, 349] width 20 height 20
type input "10/11/2025"
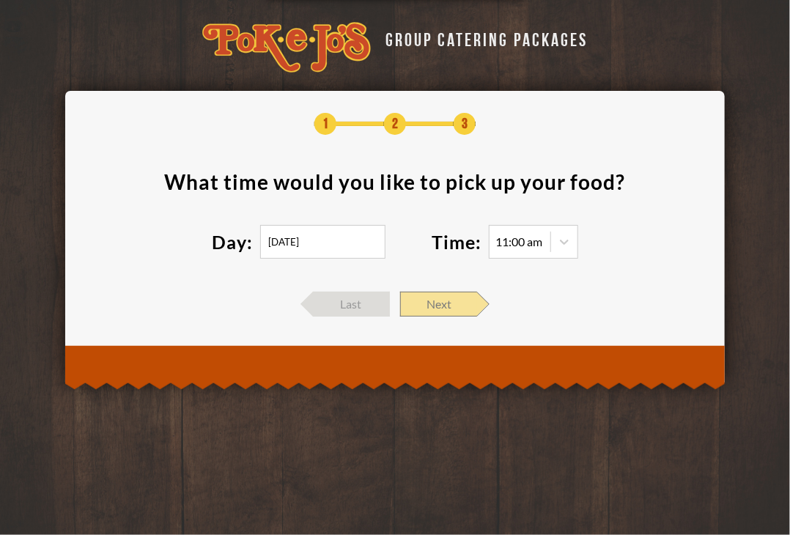
click at [442, 315] on span "Next" at bounding box center [438, 304] width 77 height 25
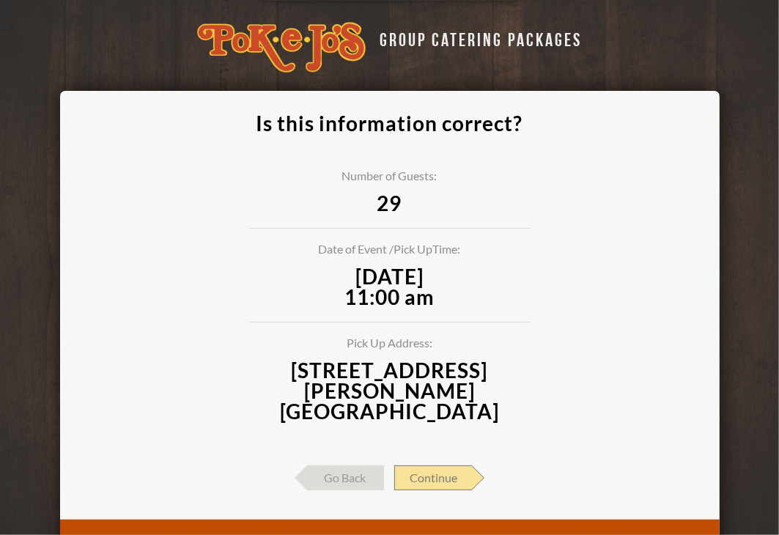
click at [429, 466] on span "Continue" at bounding box center [433, 478] width 78 height 25
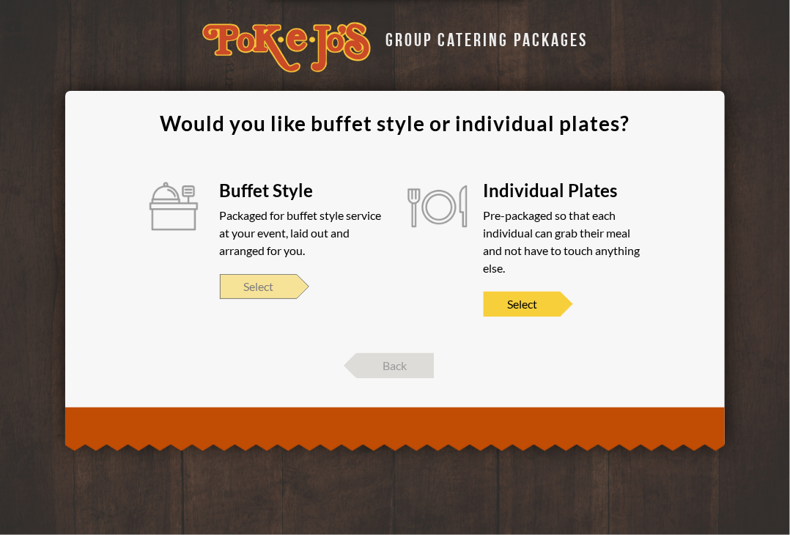
click at [276, 276] on span "Select" at bounding box center [258, 286] width 77 height 25
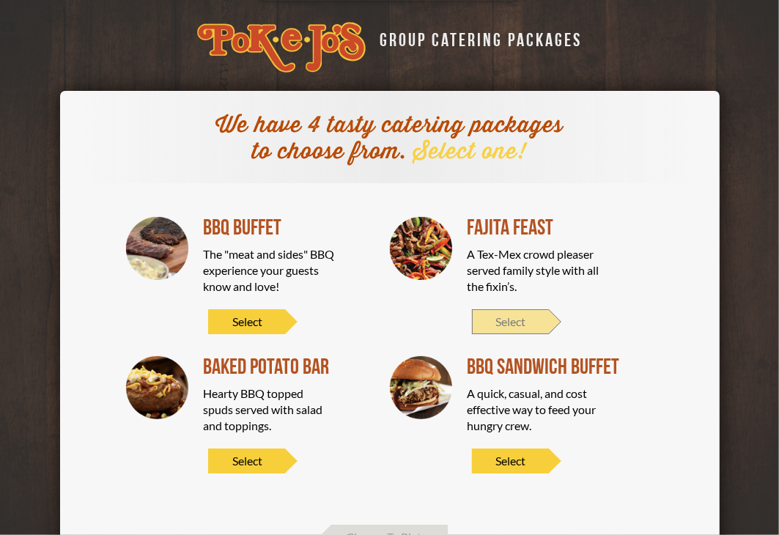
click at [512, 324] on span "Select" at bounding box center [510, 321] width 77 height 25
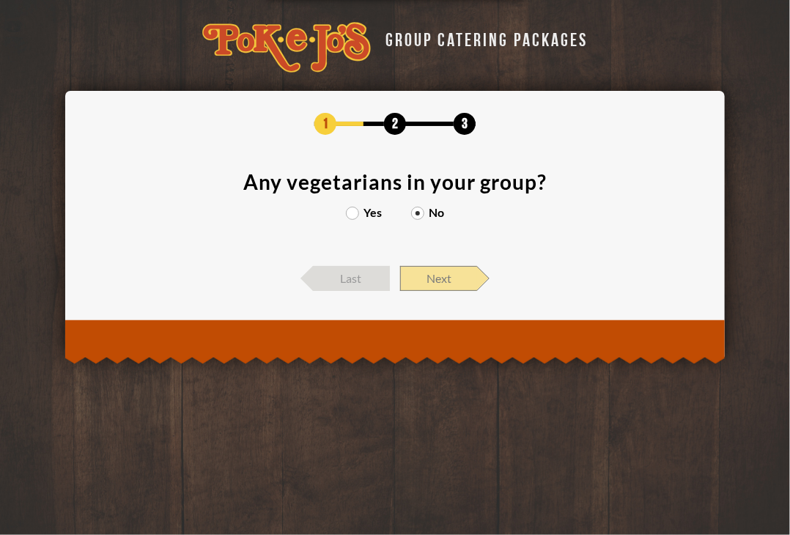
click at [436, 282] on span "Next" at bounding box center [438, 278] width 77 height 25
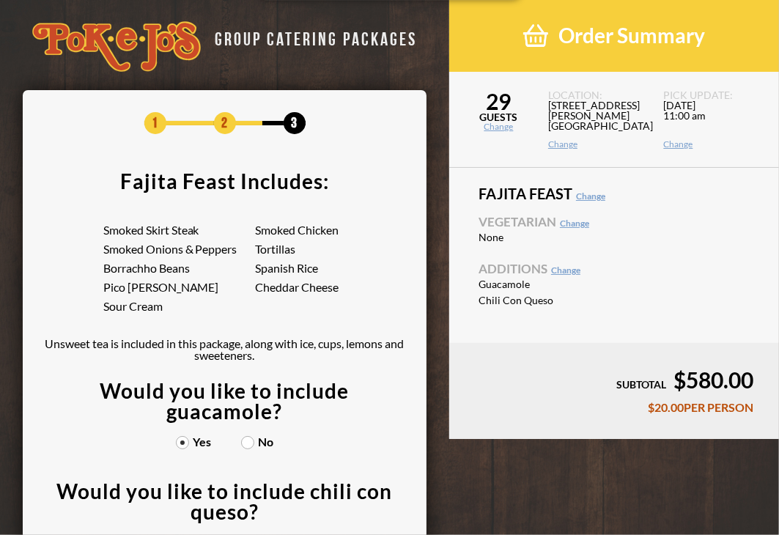
scroll to position [1, 0]
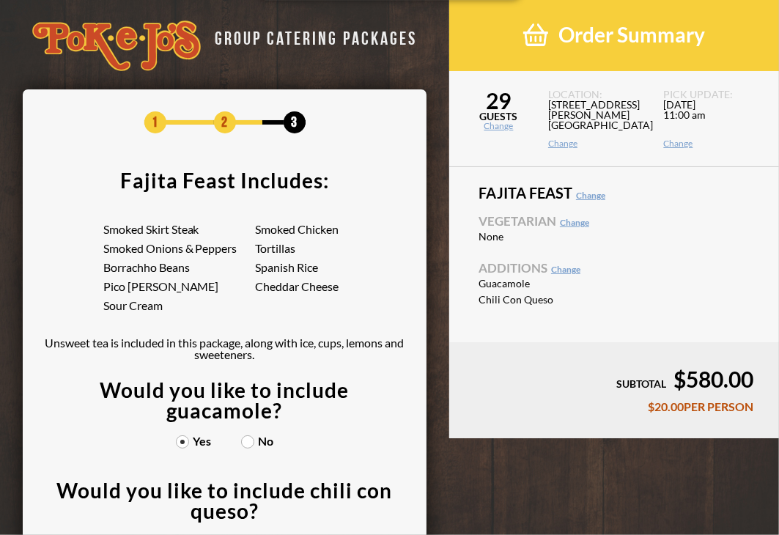
click at [248, 441] on label "No" at bounding box center [257, 442] width 33 height 12
click at [0, 0] on input "No" at bounding box center [0, 0] width 0 height 0
click at [185, 441] on label "Yes" at bounding box center [194, 442] width 36 height 12
click at [0, 0] on input "Yes" at bounding box center [0, 0] width 0 height 0
click at [243, 442] on label "No" at bounding box center [257, 442] width 33 height 12
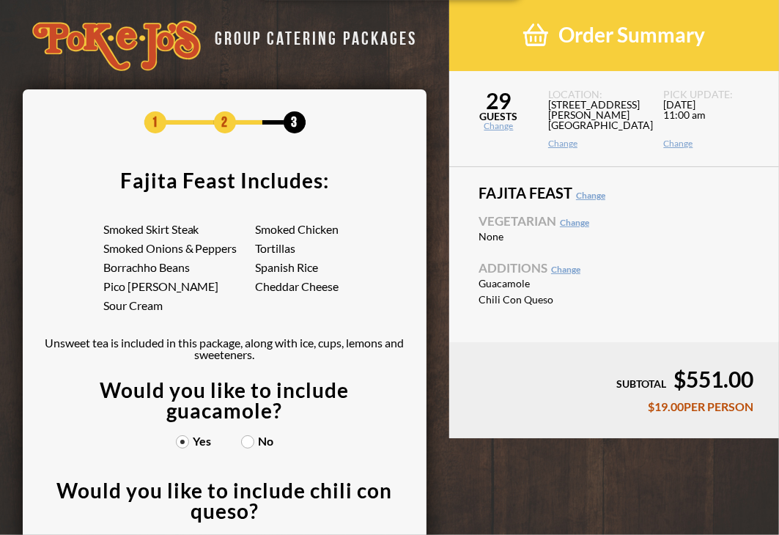
click at [0, 0] on input "No" at bounding box center [0, 0] width 0 height 0
click at [183, 445] on label "Yes" at bounding box center [194, 442] width 36 height 12
click at [0, 0] on input "Yes" at bounding box center [0, 0] width 0 height 0
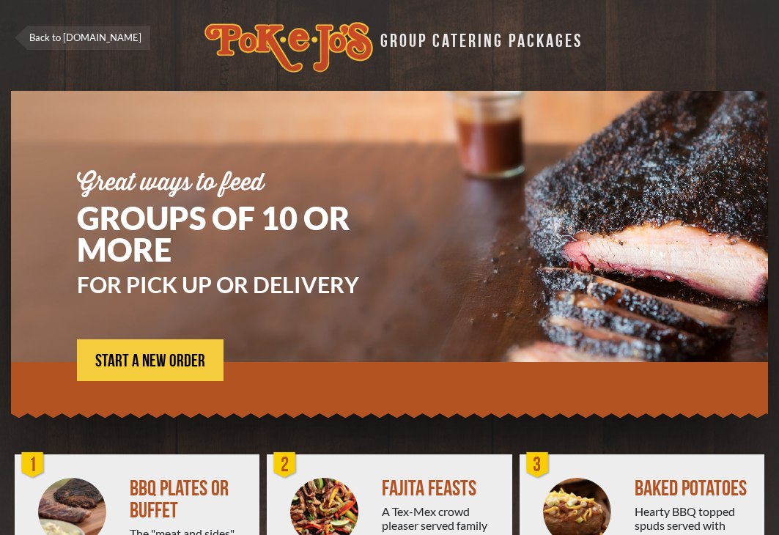
scroll to position [231, 0]
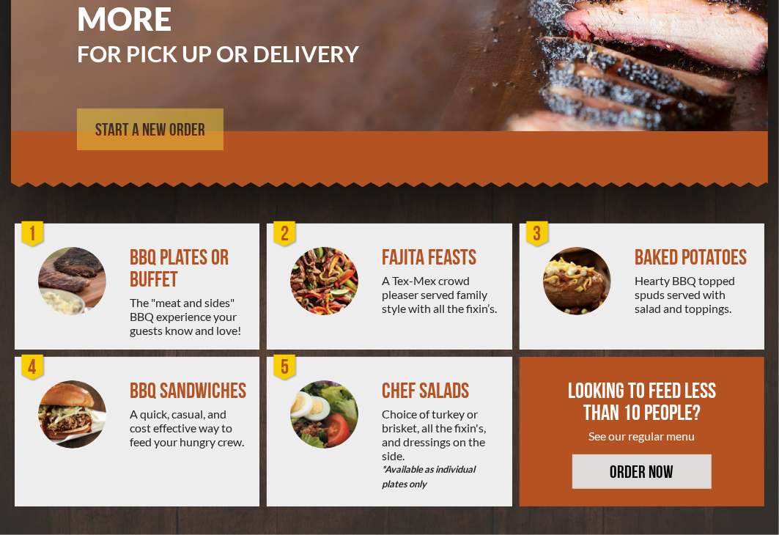
click at [172, 122] on span "START A NEW ORDER" at bounding box center [150, 131] width 110 height 18
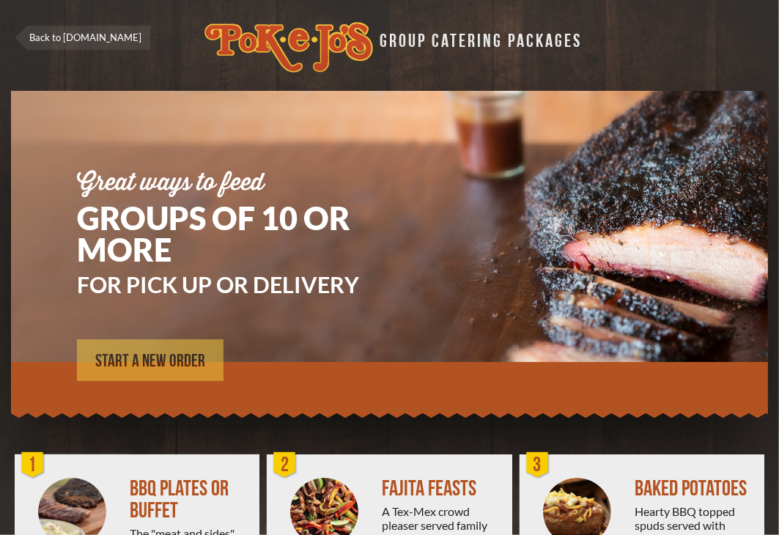
click at [144, 375] on link "START A NEW ORDER" at bounding box center [150, 360] width 147 height 42
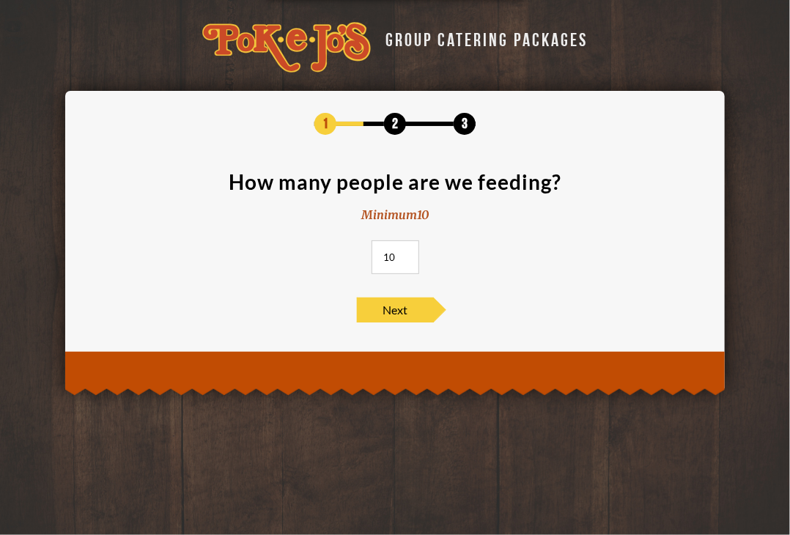
click at [392, 259] on input "10" at bounding box center [396, 258] width 48 height 34
type input "29"
click at [396, 300] on span "Next" at bounding box center [395, 310] width 77 height 25
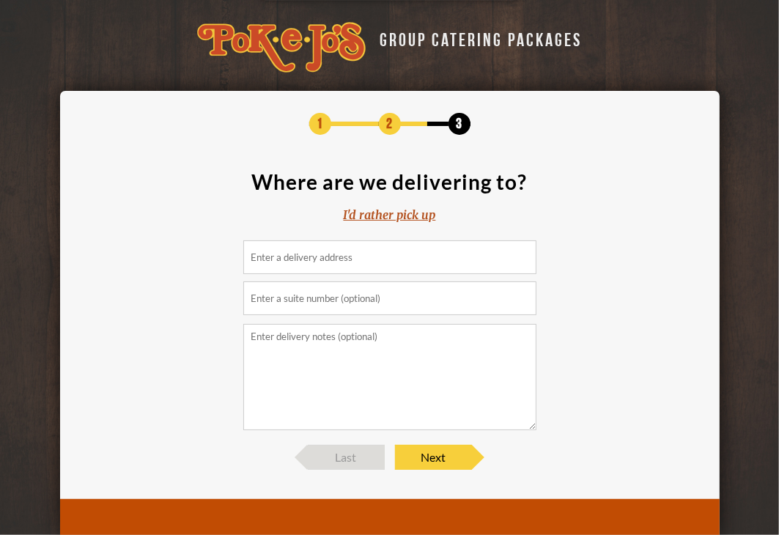
click at [387, 211] on div "I'd rather pick up" at bounding box center [390, 215] width 92 height 17
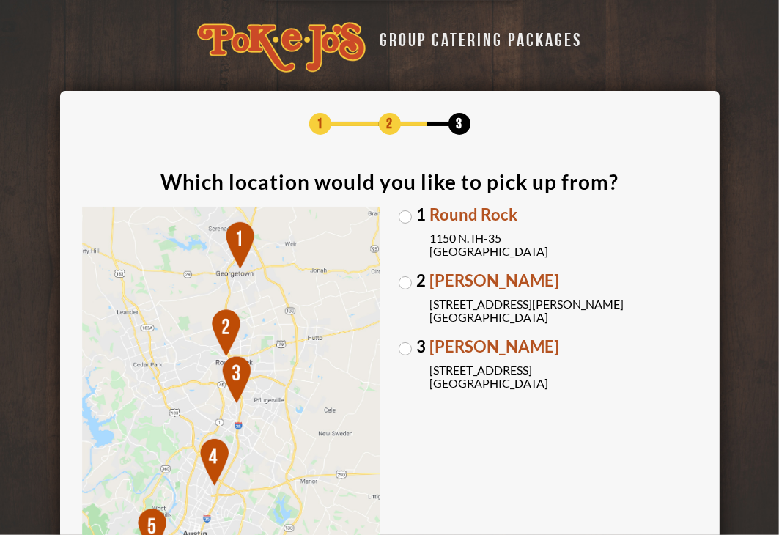
click at [406, 286] on label "2 Parmer Lane 2121 Parmer Lane Austin, TX 78727" at bounding box center [548, 298] width 299 height 51
click at [0, 0] on input "2 Parmer Lane 2121 Parmer Lane Austin, TX 78727" at bounding box center [0, 0] width 0 height 0
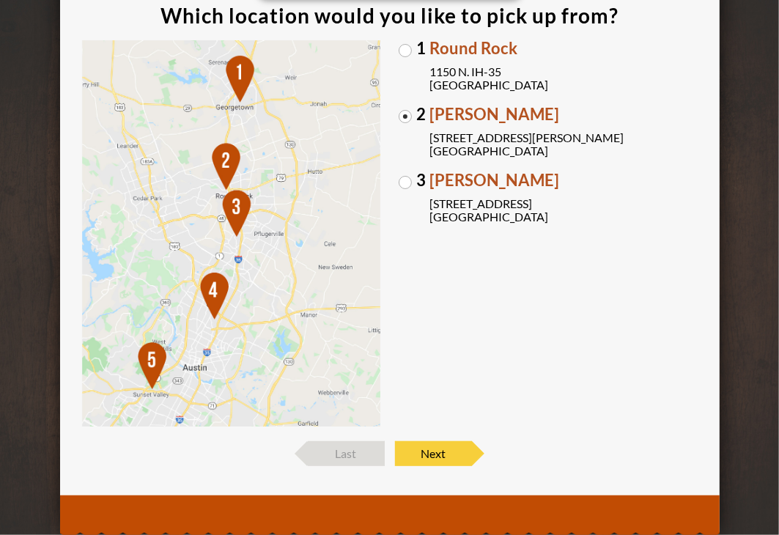
scroll to position [169, 0]
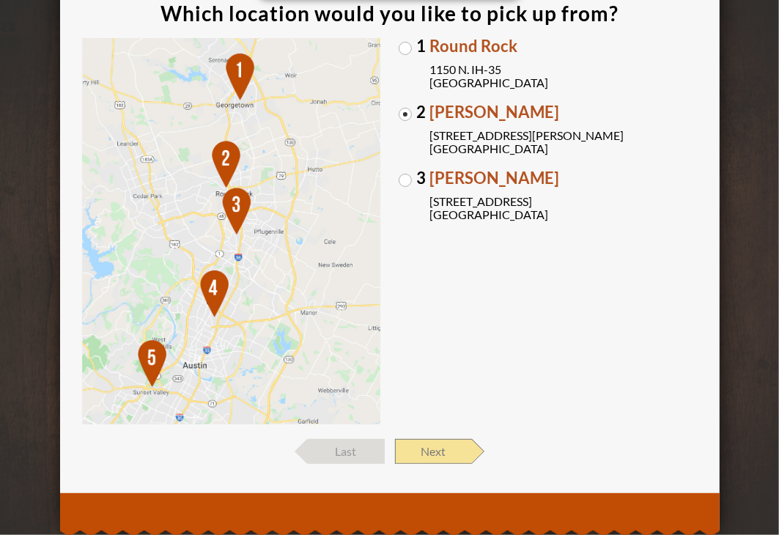
click at [430, 455] on span "Next" at bounding box center [433, 451] width 77 height 25
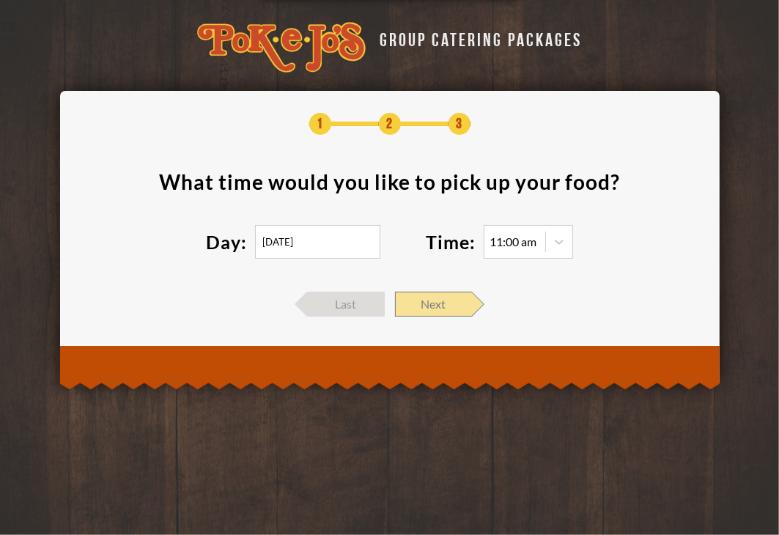
scroll to position [0, 0]
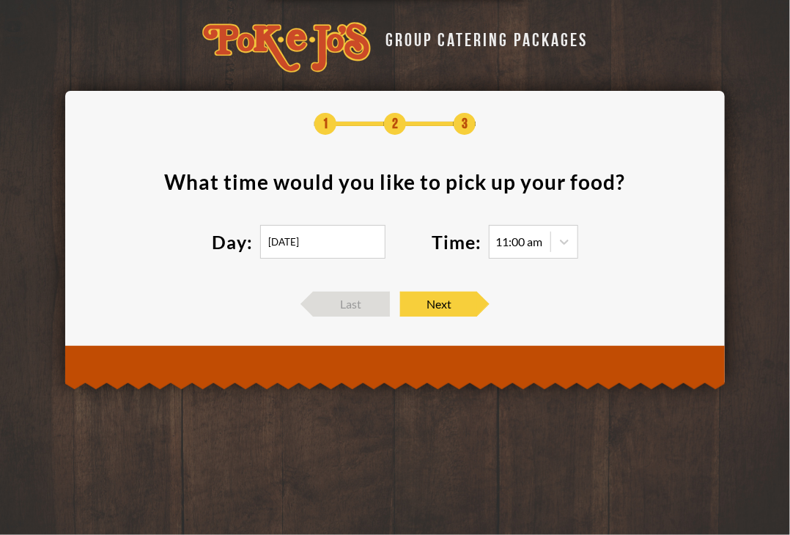
click at [343, 235] on input "10/08/2025" at bounding box center [322, 242] width 125 height 34
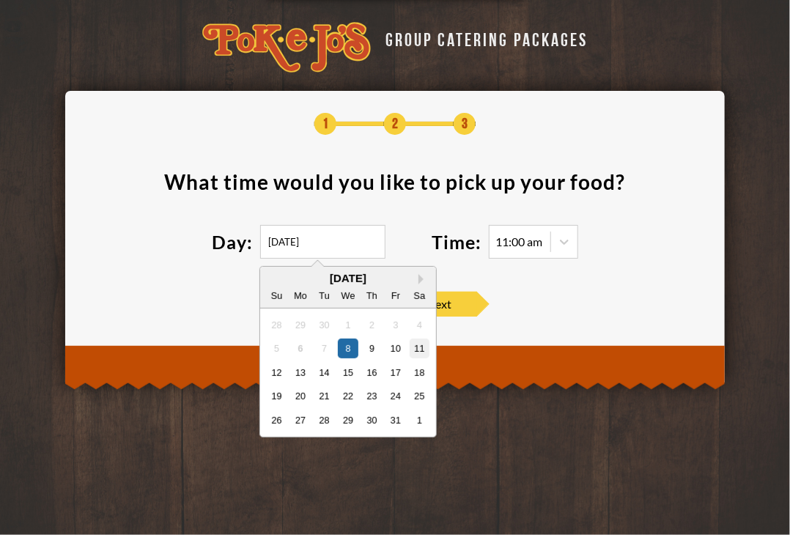
click at [422, 350] on div "11" at bounding box center [420, 349] width 20 height 20
type input "10/11/2025"
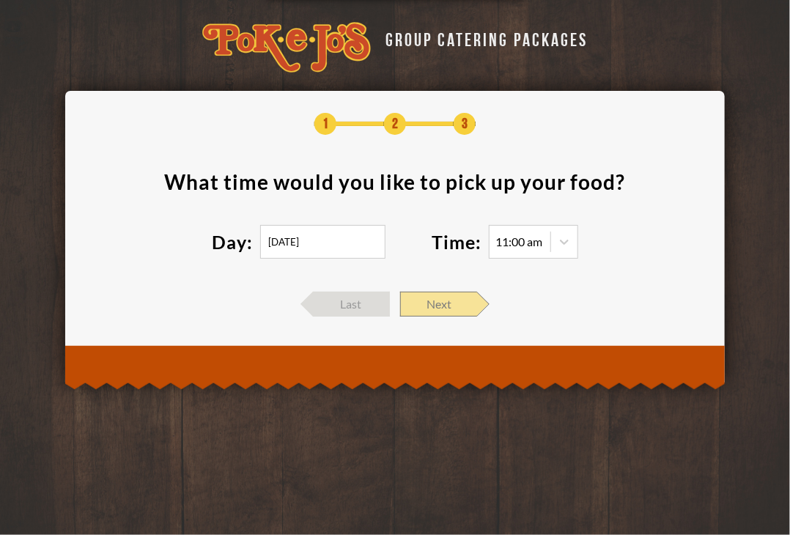
click at [443, 306] on span "Next" at bounding box center [438, 304] width 77 height 25
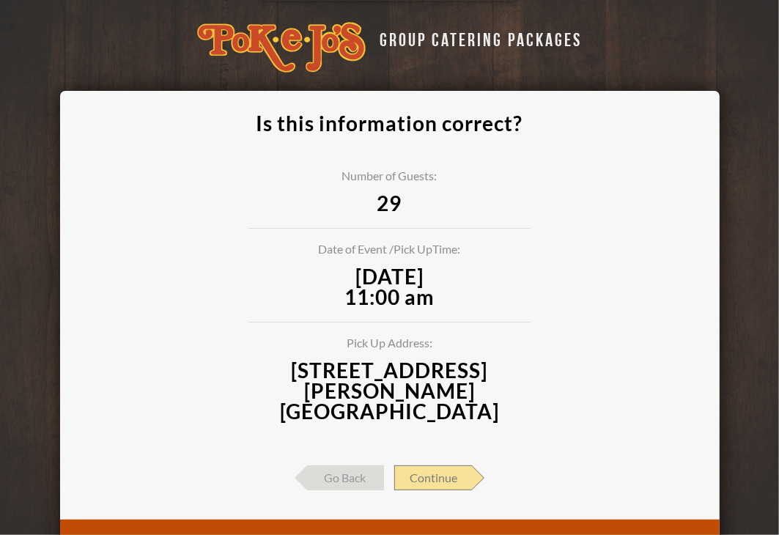
click at [437, 466] on span "Continue" at bounding box center [433, 478] width 78 height 25
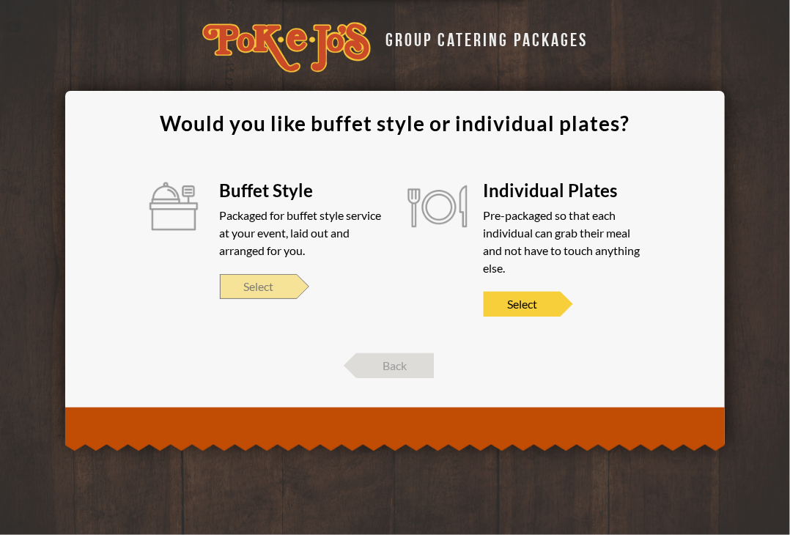
click at [247, 284] on span "Select" at bounding box center [258, 286] width 77 height 25
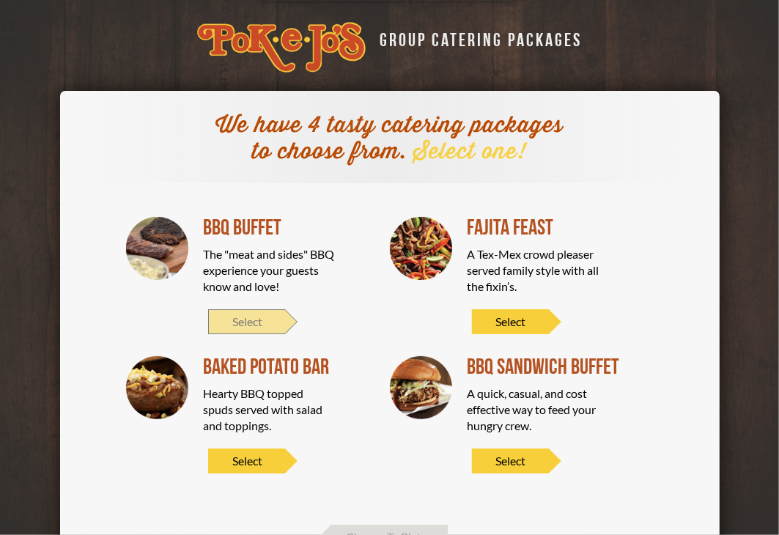
click at [243, 315] on span "Select" at bounding box center [246, 321] width 77 height 25
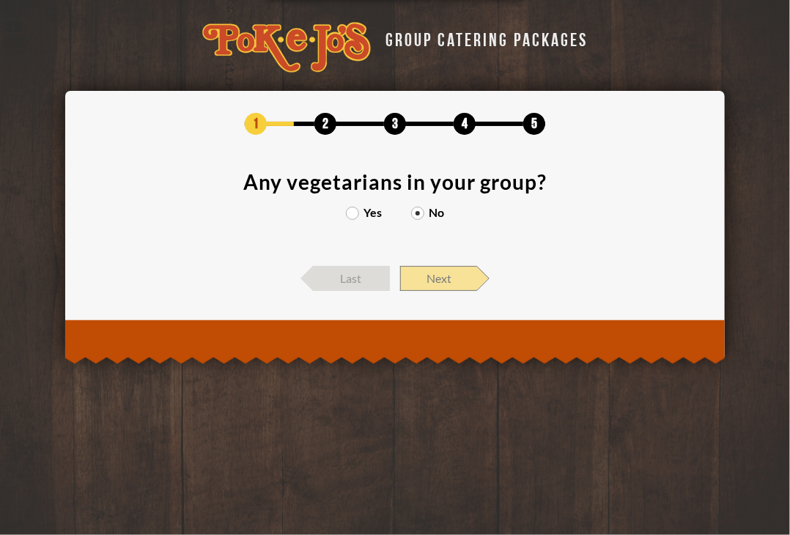
click at [411, 274] on span "Next" at bounding box center [438, 278] width 77 height 25
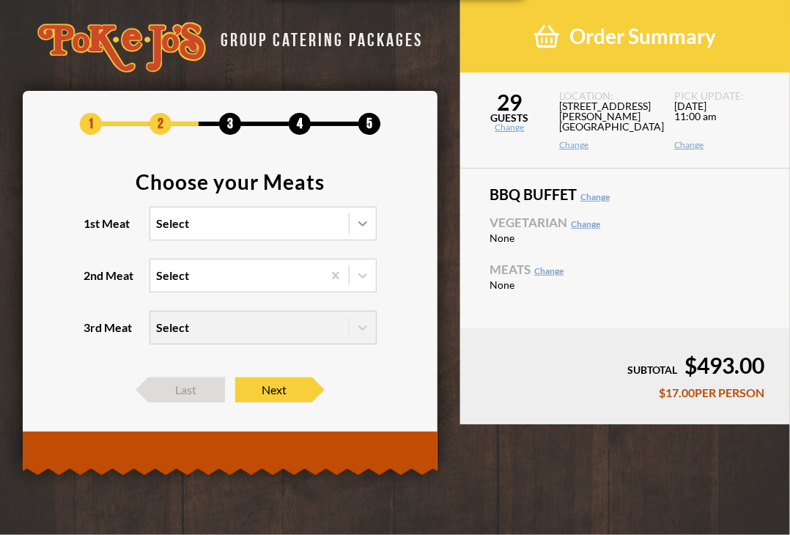
click at [367, 224] on icon at bounding box center [363, 223] width 15 height 15
click at [92, 230] on input "1st Meat Select" at bounding box center [92, 230] width 0 height 0
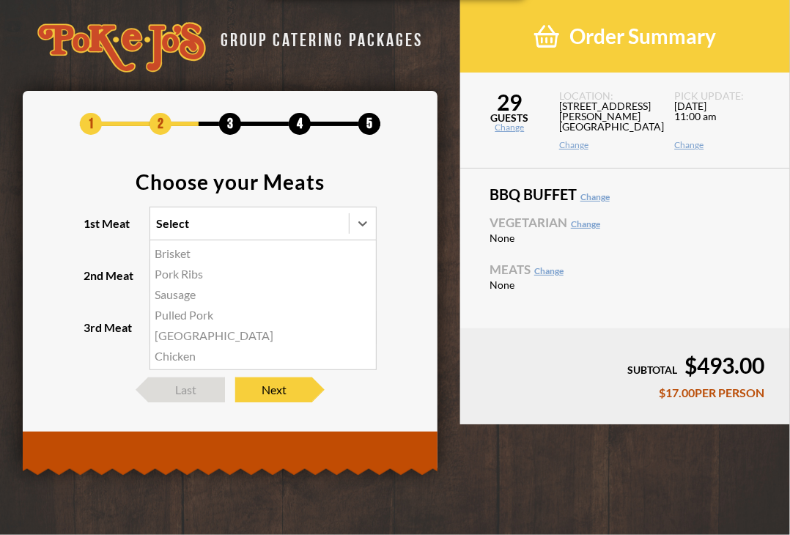
click at [196, 250] on div "Brisket" at bounding box center [263, 253] width 226 height 21
click at [92, 230] on input "1st Meat option Brisket focused, 1 of 6. 6 results available. Use Up and Down t…" at bounding box center [92, 230] width 0 height 0
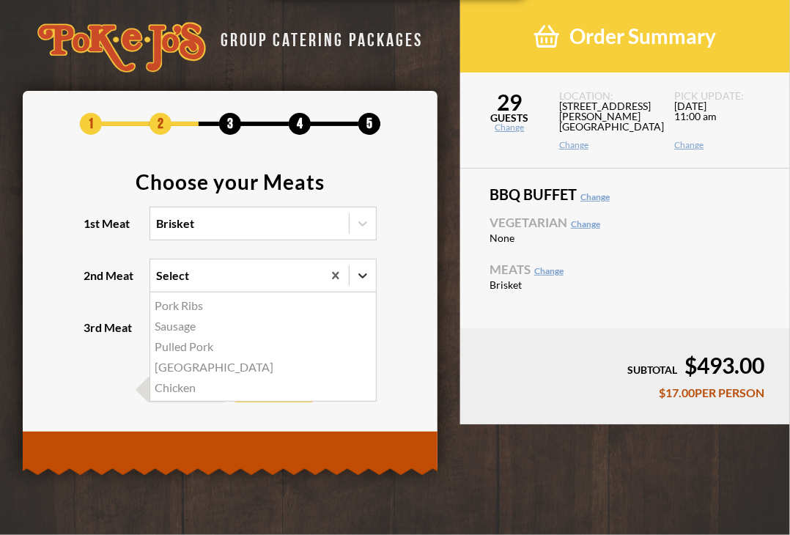
click at [364, 274] on icon at bounding box center [363, 275] width 15 height 15
click at [92, 282] on input "2nd Meat option Pork Ribs focused, 1 of 5. 5 results available. Use Up and Down…" at bounding box center [92, 282] width 0 height 0
click at [173, 366] on div "Turkey" at bounding box center [263, 367] width 226 height 21
click at [92, 282] on input "2nd Meat option Turkey focused, 4 of 5. 5 results available. Use Up and Down to…" at bounding box center [92, 282] width 0 height 0
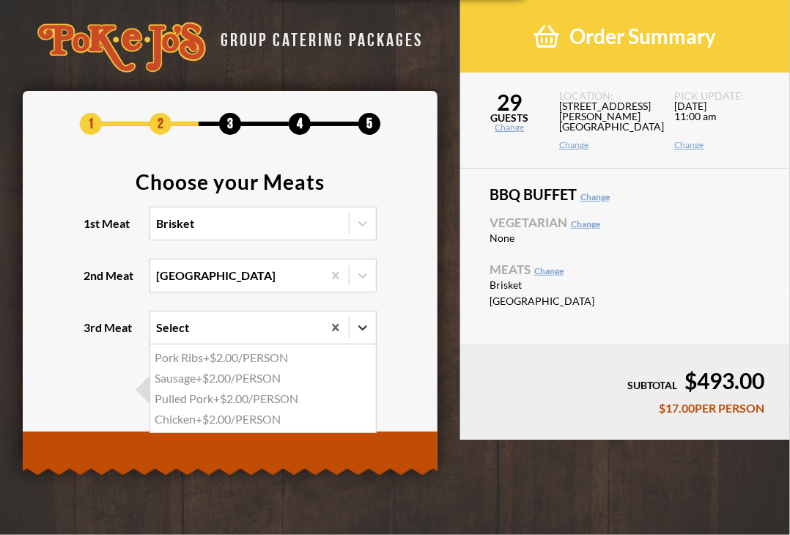
click at [364, 326] on icon at bounding box center [363, 327] width 15 height 15
click at [92, 334] on input "3rd Meat option Pork Ribs focused, 1 of 4. 4 results available. Use Up and Down…" at bounding box center [92, 334] width 0 height 0
click at [213, 356] on div "Pork Ribs +$2.00/PERSON" at bounding box center [263, 358] width 226 height 21
click at [92, 334] on input "3rd Meat option Pork Ribs focused, 1 of 4. 4 results available. Use Up and Down…" at bounding box center [92, 334] width 0 height 0
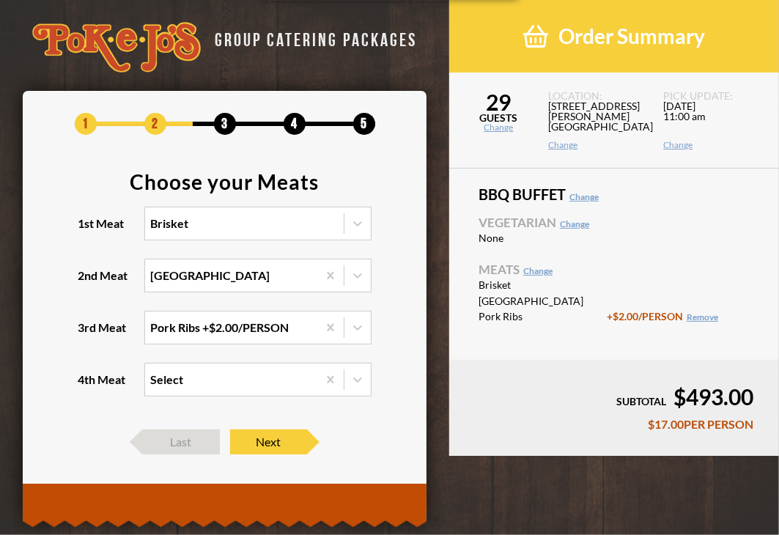
click at [708, 320] on link "Remove" at bounding box center [703, 317] width 32 height 11
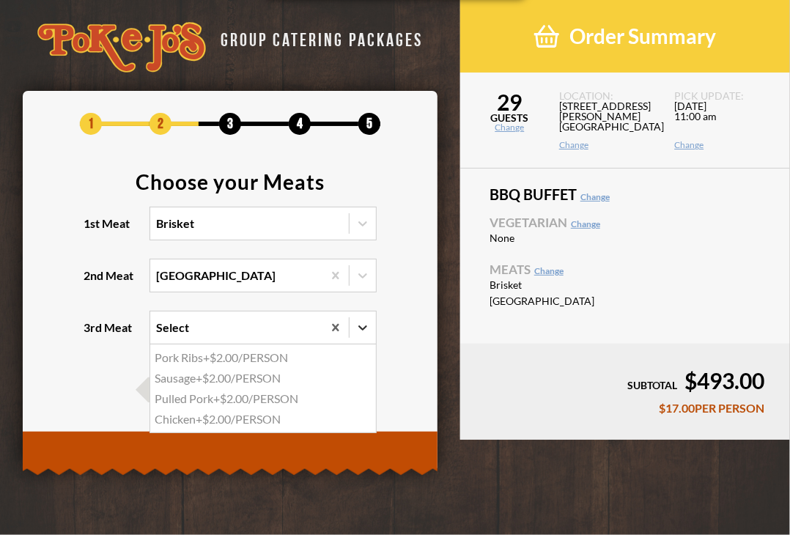
click at [361, 325] on icon at bounding box center [363, 327] width 15 height 15
click at [92, 334] on input "3rd Meat option Pork Ribs, selected. option Pork Ribs focused, 1 of 4. 4 result…" at bounding box center [92, 334] width 0 height 0
click at [241, 361] on div "Pork Ribs +$2.00/PERSON" at bounding box center [263, 358] width 226 height 21
click at [92, 334] on input "3rd Meat option Pork Ribs, selected. option Pork Ribs focused, 1 of 4. 4 result…" at bounding box center [92, 334] width 0 height 0
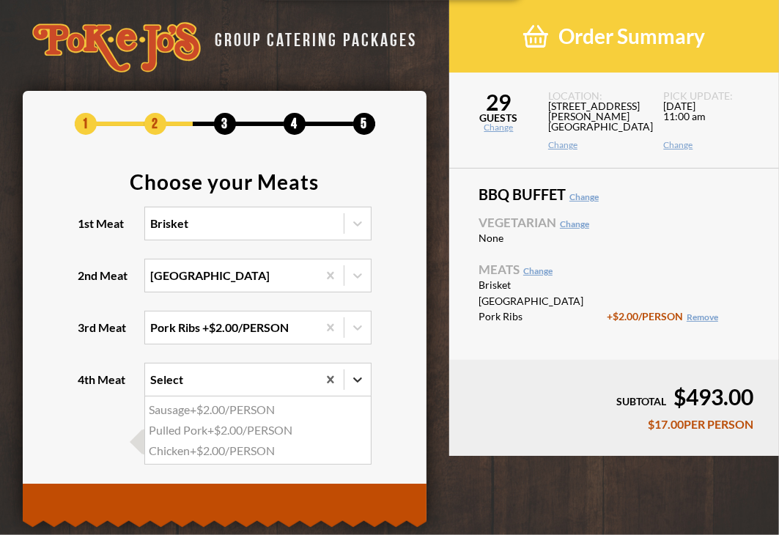
click at [352, 375] on icon at bounding box center [357, 379] width 15 height 15
click at [87, 386] on input "4th Meat option Sausage focused, 1 of 3. 3 results available. Use Up and Down t…" at bounding box center [87, 386] width 0 height 0
click at [254, 412] on div "Sausage +$2.00/PERSON" at bounding box center [258, 410] width 226 height 21
click at [87, 386] on input "4th Meat option Sausage focused, 1 of 3. 3 results available. Use Up and Down t…" at bounding box center [87, 386] width 0 height 0
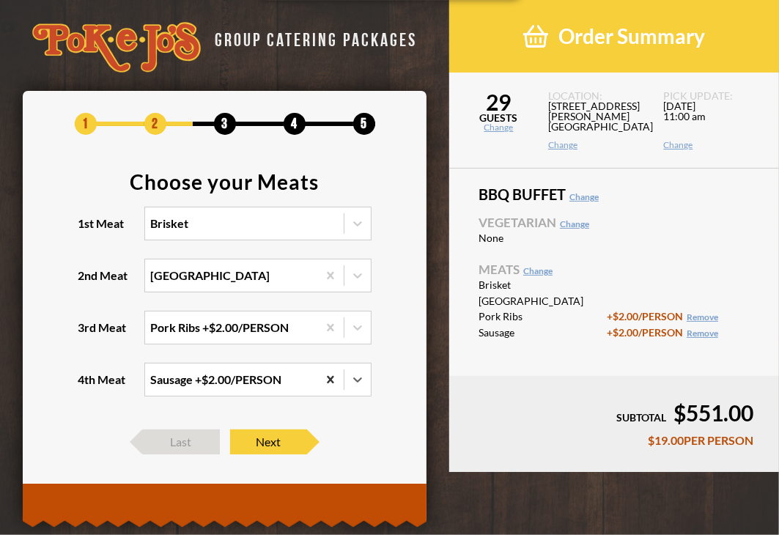
click at [329, 378] on icon at bounding box center [330, 379] width 7 height 7
click at [87, 386] on input "4th Meat option Sausage, selected. 0 results available. Select is focused , pre…" at bounding box center [87, 386] width 0 height 0
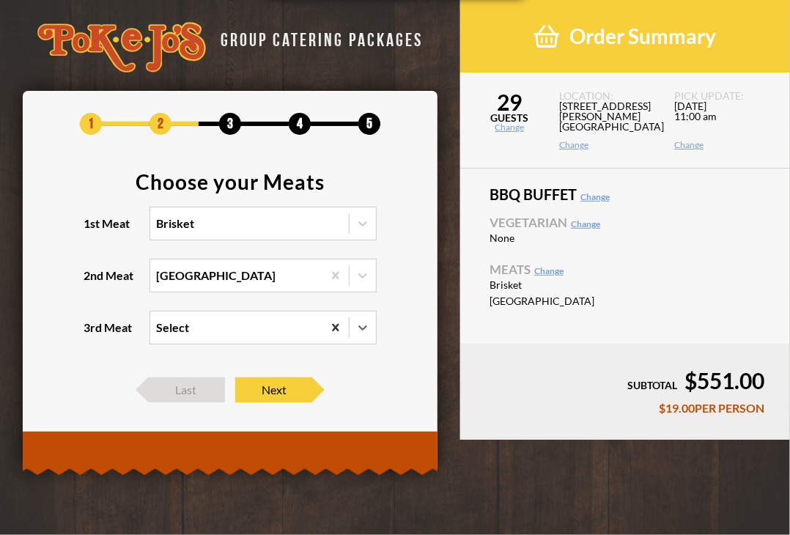
click at [331, 329] on icon at bounding box center [335, 327] width 15 height 15
click at [92, 334] on input "3rd Meat option Pork Ribs, selected. 0 results available. Select is focused , p…" at bounding box center [92, 334] width 0 height 0
click at [332, 329] on icon at bounding box center [335, 327] width 15 height 15
click at [92, 334] on input "3rd Meat option Pork Ribs, selected. 0 results available. Select is focused , p…" at bounding box center [92, 334] width 0 height 0
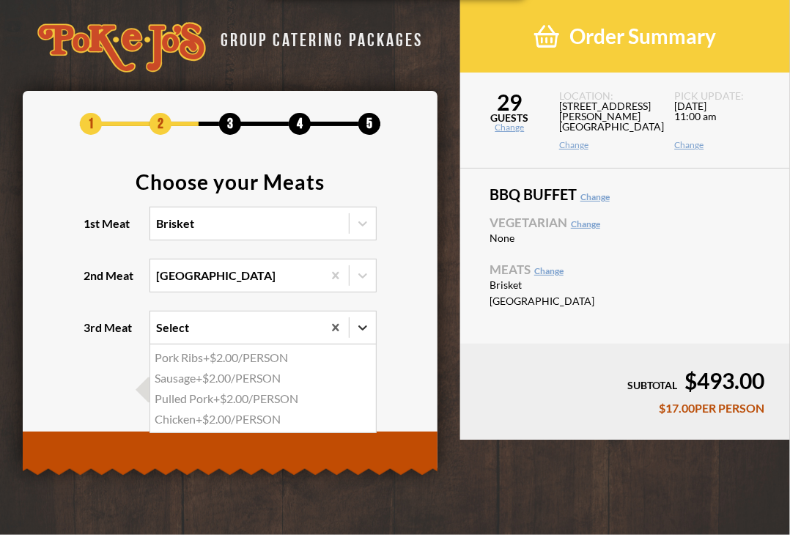
click at [364, 329] on icon at bounding box center [363, 328] width 9 height 5
click at [92, 334] on input "3rd Meat option Pork Ribs, selected. option Pork Ribs focused, 1 of 4. 4 result…" at bounding box center [92, 334] width 0 height 0
click at [258, 379] on div "Sausage +$2.00/PERSON" at bounding box center [263, 378] width 226 height 21
click at [92, 334] on input "3rd Meat option Pork Ribs, selected. option Sausage focused, 2 of 4. 4 results …" at bounding box center [92, 334] width 0 height 0
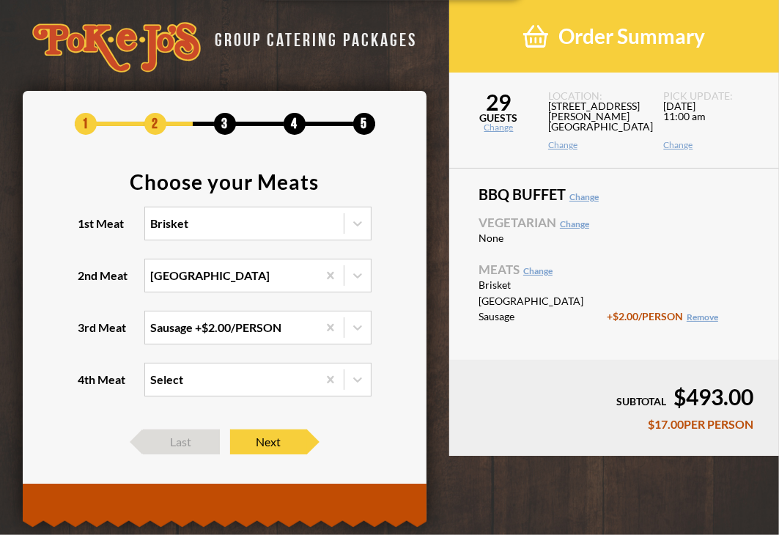
click at [386, 372] on section "Choose your Meats 1st Meat Brisket 2nd Meat Turkey 3rd Meat Sausage +$2.00/PERS…" at bounding box center [225, 293] width 361 height 243
click at [288, 449] on span "Next" at bounding box center [268, 442] width 77 height 25
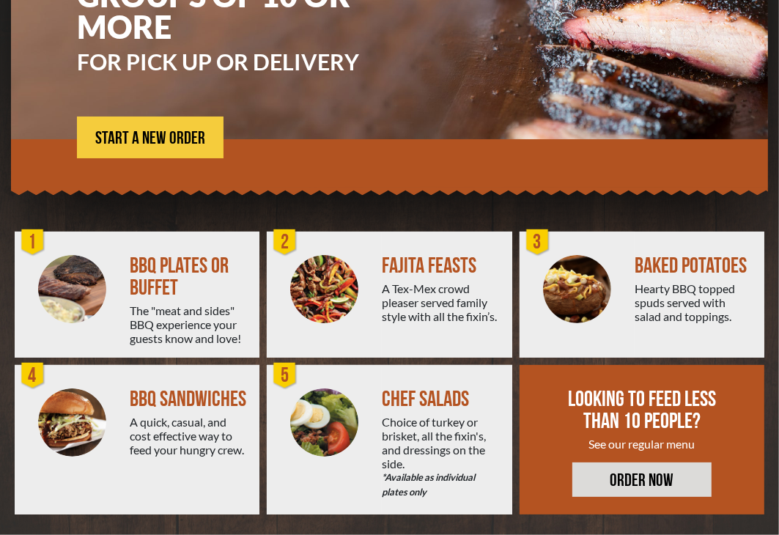
scroll to position [231, 0]
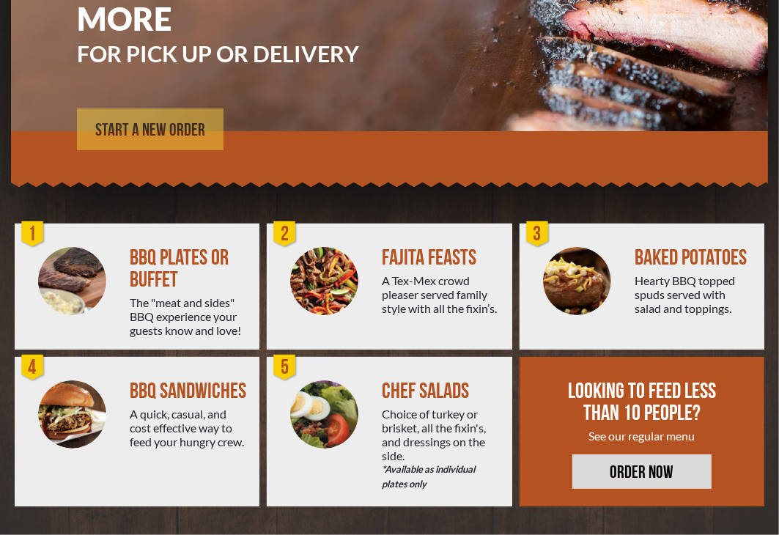
click at [169, 118] on link "START A NEW ORDER" at bounding box center [150, 130] width 147 height 42
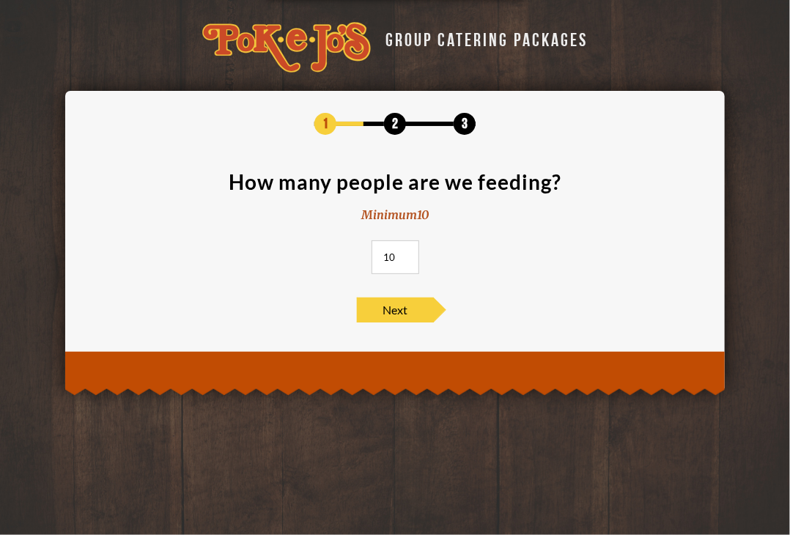
click at [394, 257] on input "10" at bounding box center [396, 258] width 48 height 34
type input "1"
type input "29"
click at [385, 319] on span "Next" at bounding box center [395, 310] width 77 height 25
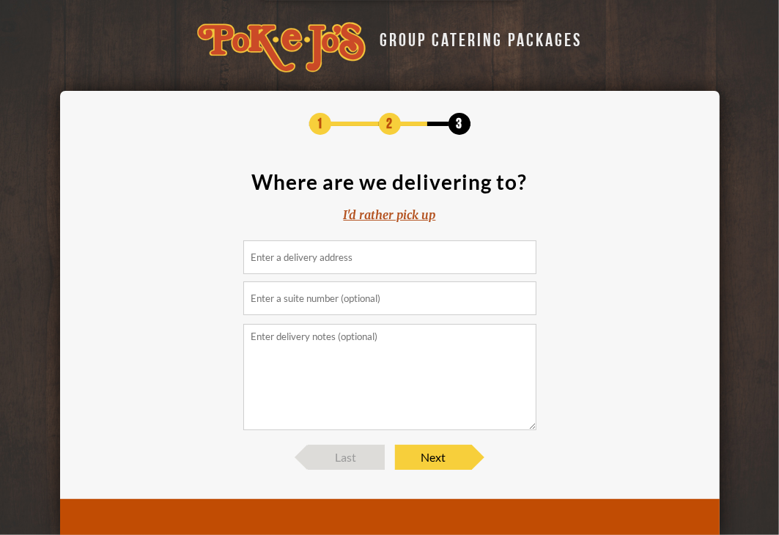
click at [408, 220] on div "I'd rather pick up" at bounding box center [390, 215] width 92 height 17
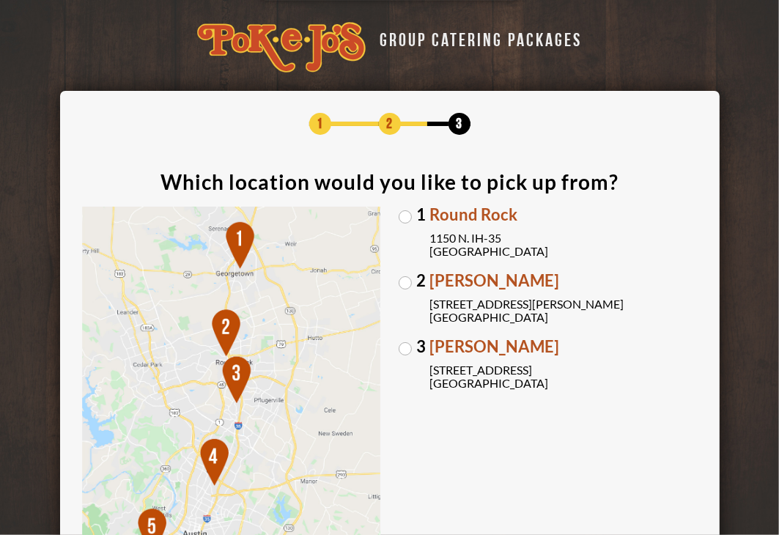
click at [408, 278] on label "2 Parmer Lane 2121 Parmer Lane Austin, TX 78727" at bounding box center [548, 298] width 299 height 51
click at [0, 0] on input "2 Parmer Lane 2121 Parmer Lane Austin, TX 78727" at bounding box center [0, 0] width 0 height 0
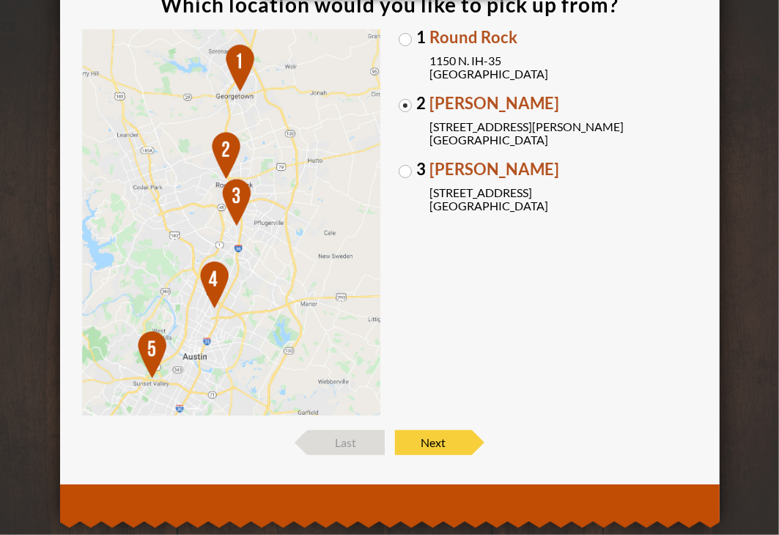
scroll to position [202, 0]
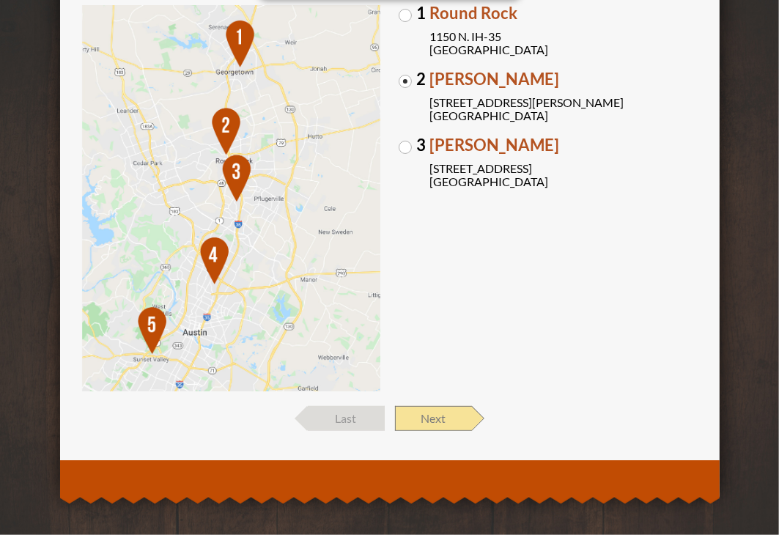
click at [441, 416] on span "Next" at bounding box center [433, 418] width 77 height 25
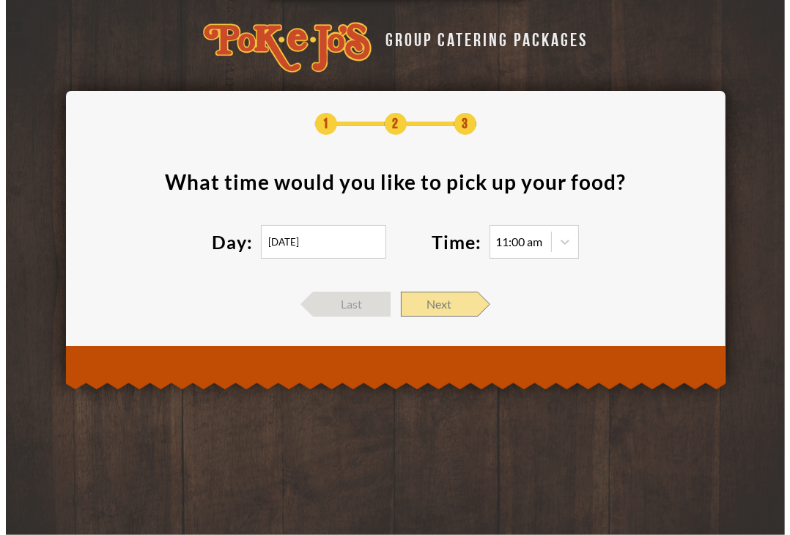
scroll to position [0, 0]
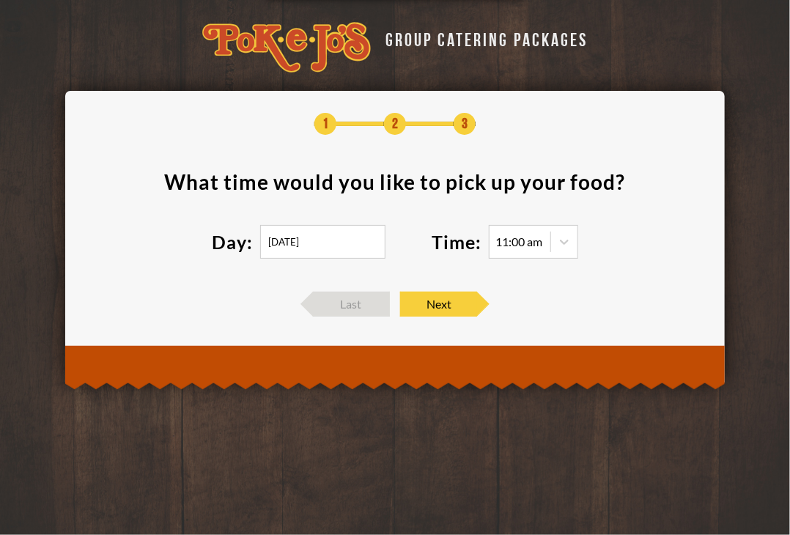
click at [323, 236] on input "[DATE]" at bounding box center [322, 242] width 125 height 34
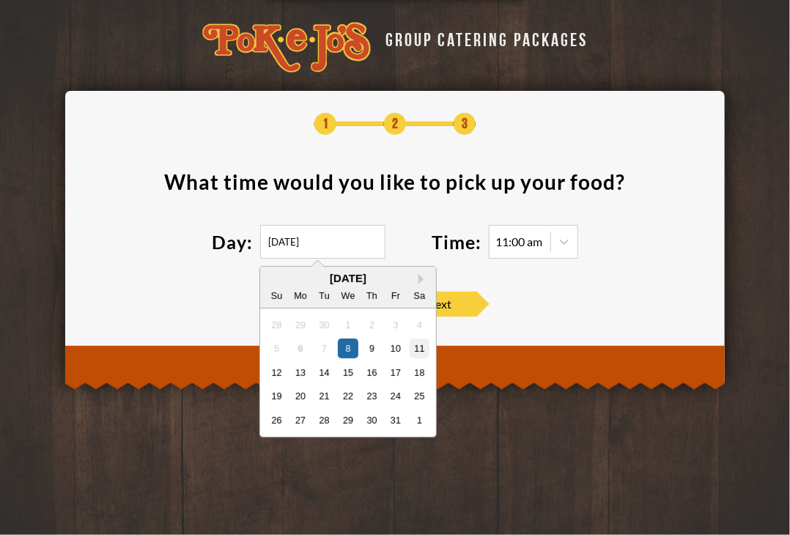
click at [422, 347] on div "11" at bounding box center [420, 349] width 20 height 20
type input "[DATE]"
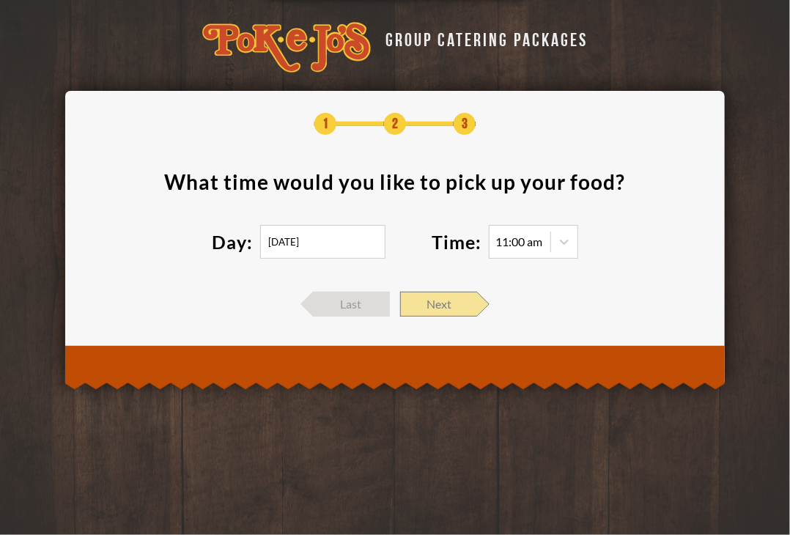
click at [427, 312] on span "Next" at bounding box center [438, 304] width 77 height 25
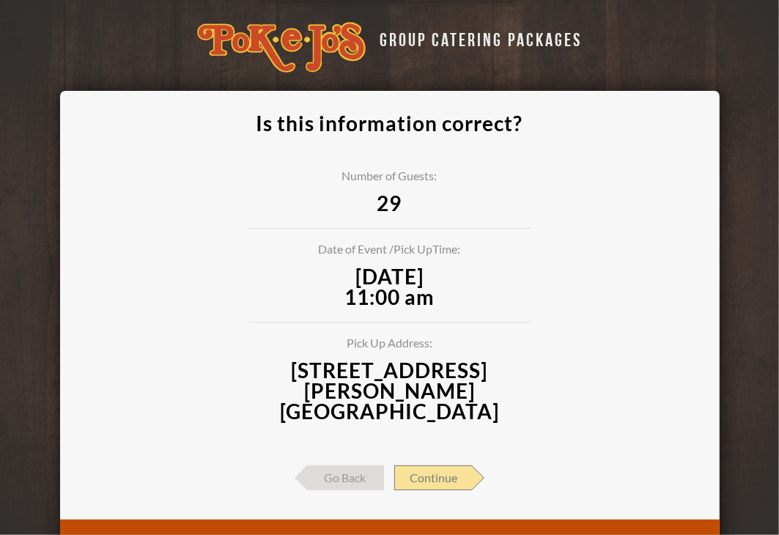
click at [456, 466] on span "Continue" at bounding box center [433, 478] width 78 height 25
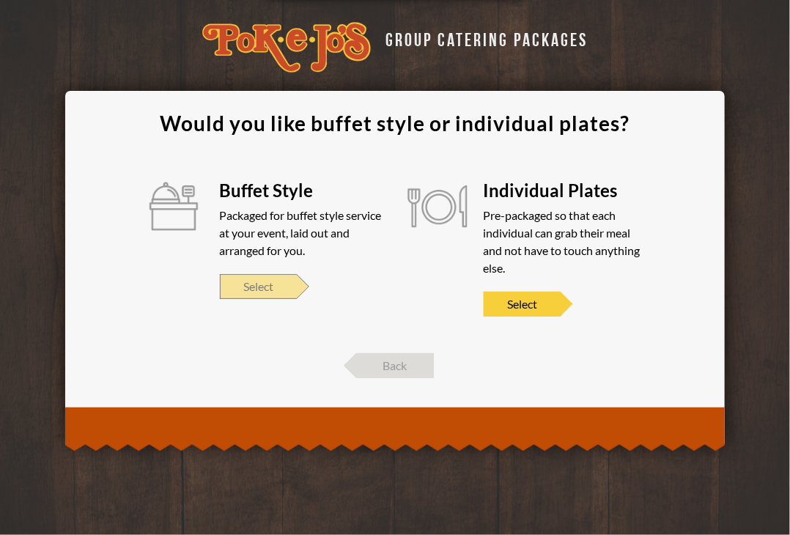
click at [264, 285] on span "Select" at bounding box center [258, 286] width 77 height 25
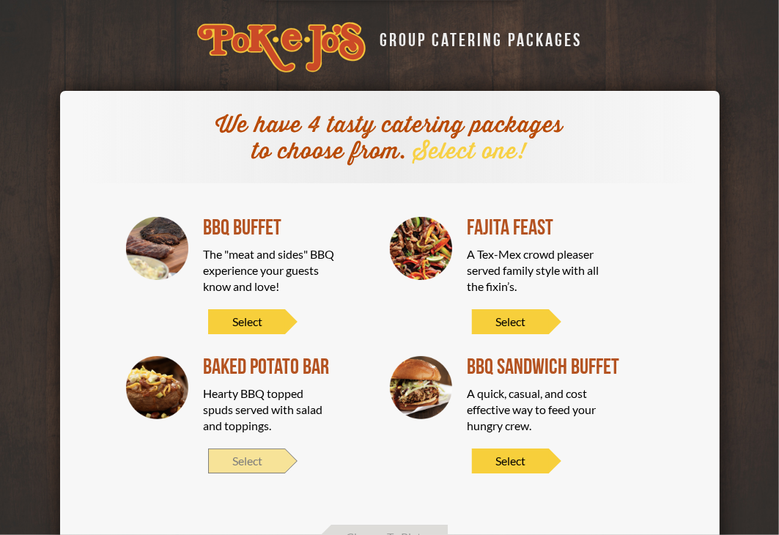
click at [249, 458] on span "Select" at bounding box center [246, 461] width 77 height 25
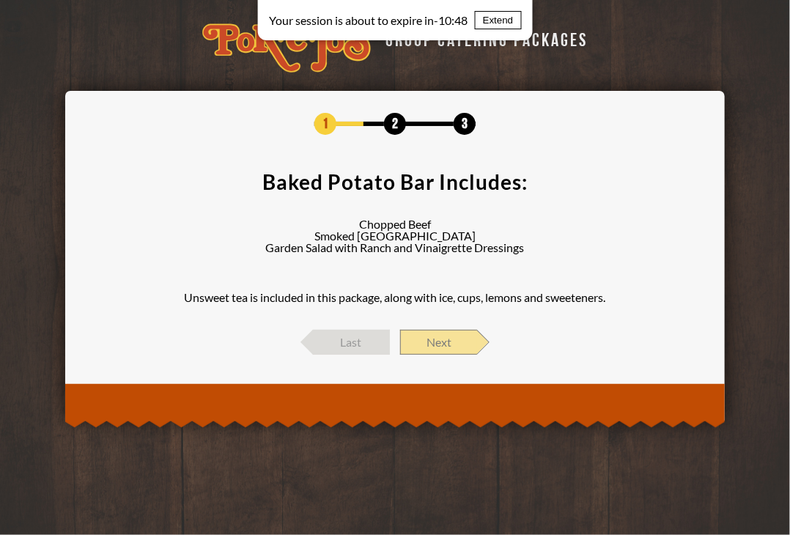
click at [441, 339] on span "Next" at bounding box center [438, 342] width 77 height 25
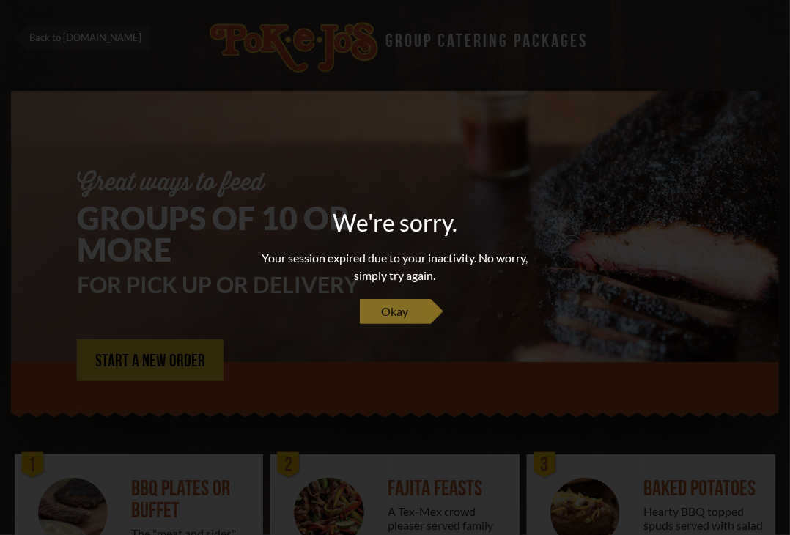
click at [384, 306] on span "Okay" at bounding box center [395, 312] width 27 height 18
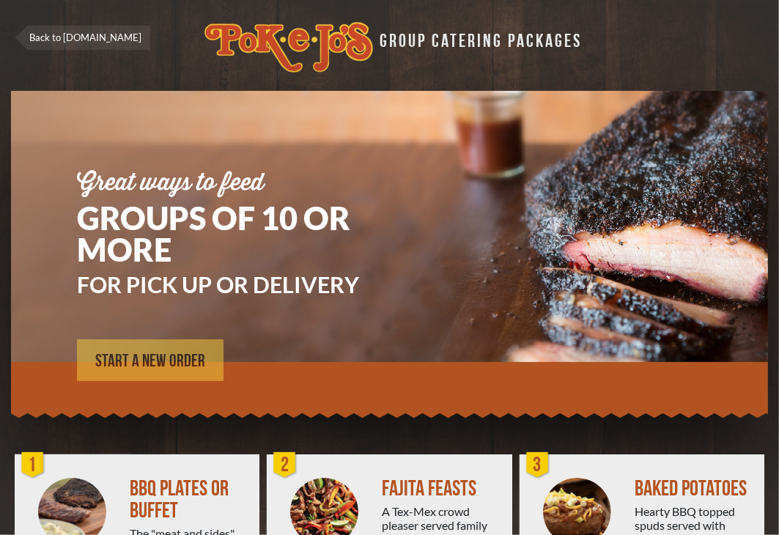
click at [142, 359] on span "START A NEW ORDER" at bounding box center [150, 362] width 110 height 18
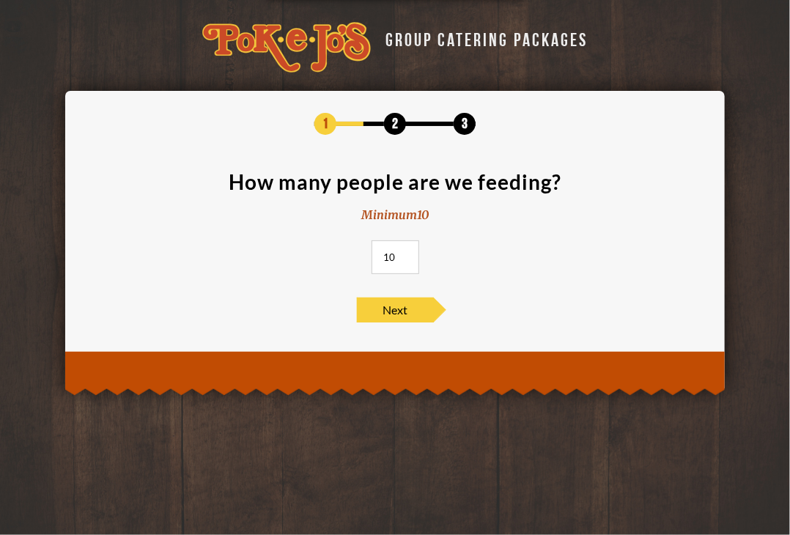
click at [398, 254] on input "10" at bounding box center [396, 258] width 48 height 34
type input "1"
type input "29"
click at [389, 309] on span "Next" at bounding box center [395, 310] width 77 height 25
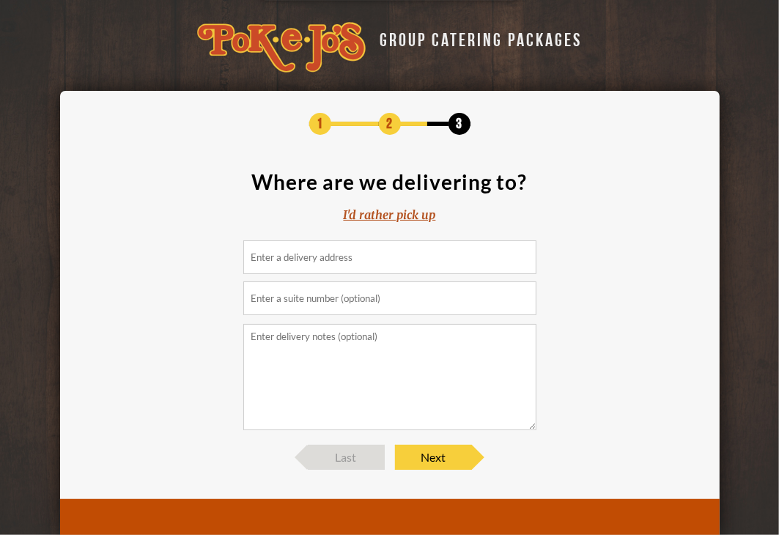
click at [410, 213] on div "I'd rather pick up" at bounding box center [390, 215] width 92 height 17
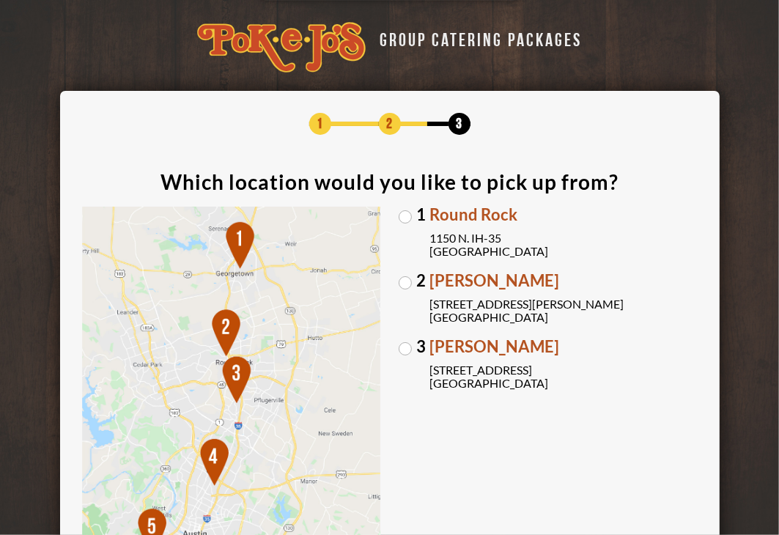
click at [406, 283] on label "2 Parmer Lane 2121 Parmer Lane Austin, TX 78727" at bounding box center [548, 298] width 299 height 51
click at [0, 0] on input "2 Parmer Lane 2121 Parmer Lane Austin, TX 78727" at bounding box center [0, 0] width 0 height 0
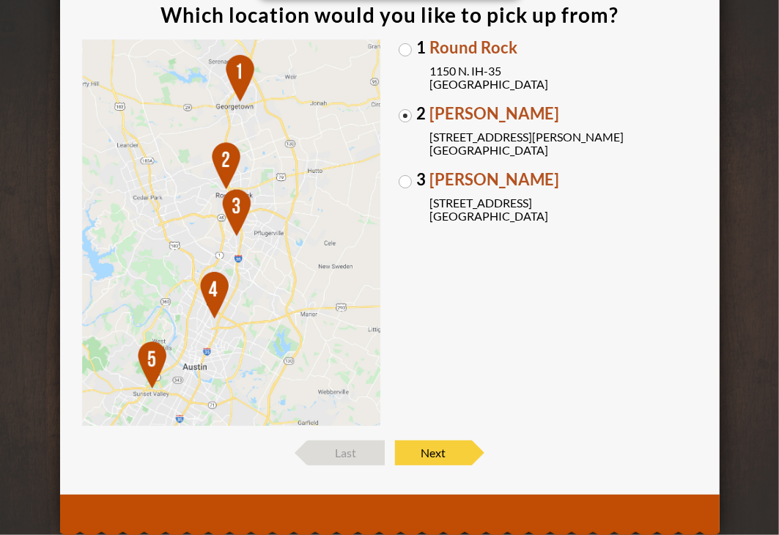
scroll to position [206, 0]
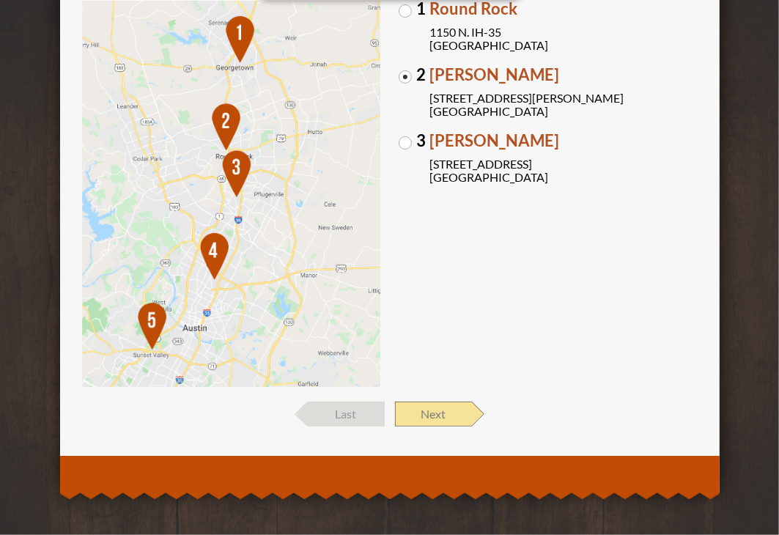
click at [446, 414] on span "Next" at bounding box center [433, 414] width 77 height 25
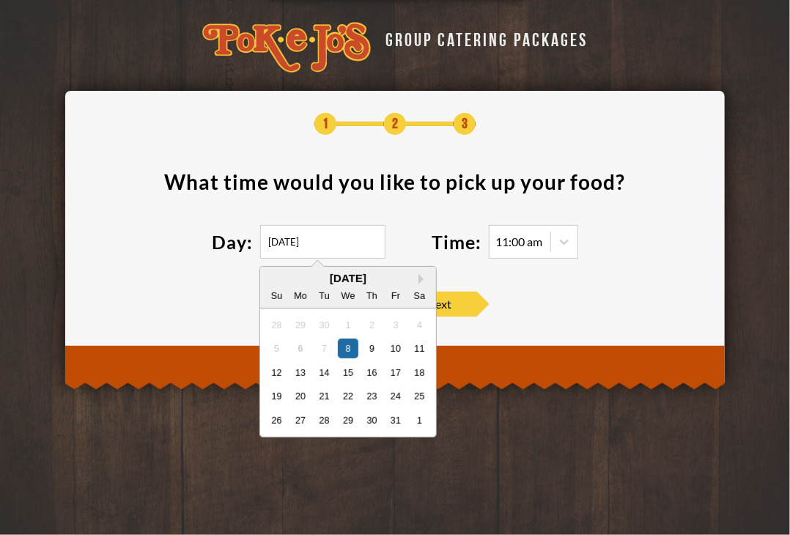
click at [331, 246] on input "10/08/2025" at bounding box center [322, 242] width 125 height 34
click at [419, 347] on div "11" at bounding box center [420, 349] width 20 height 20
type input "10/11/2025"
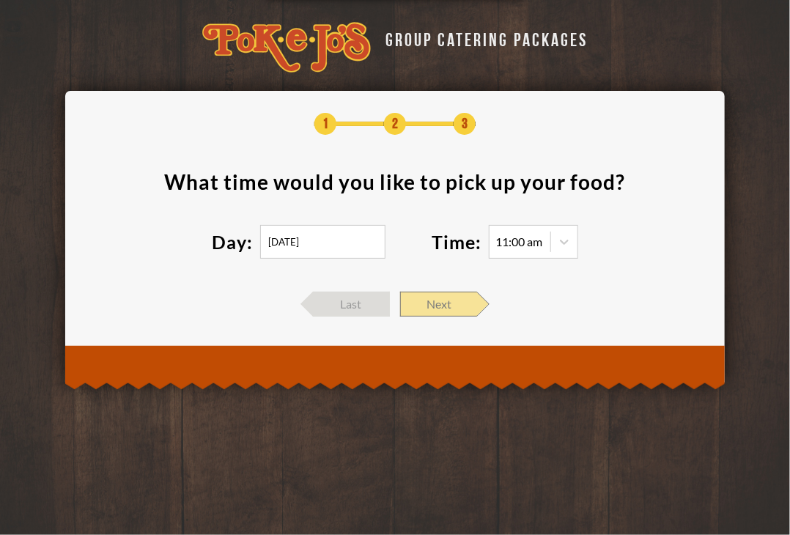
click at [446, 306] on span "Next" at bounding box center [438, 304] width 77 height 25
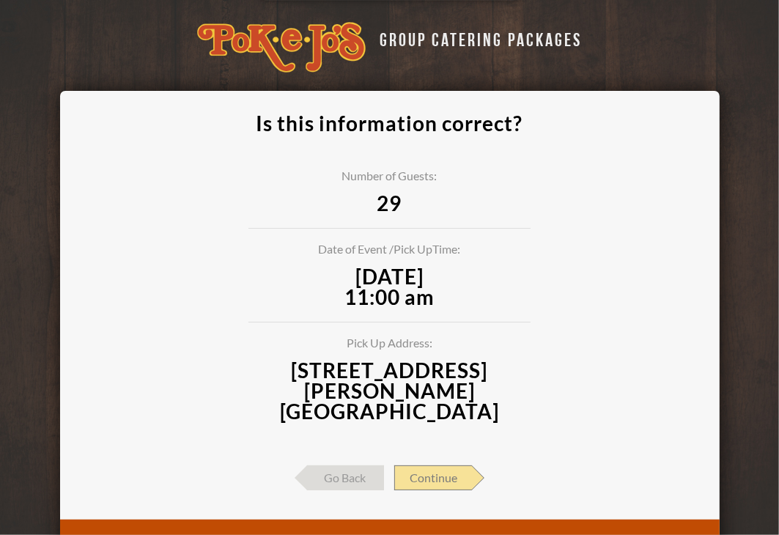
click at [444, 466] on span "Continue" at bounding box center [433, 478] width 78 height 25
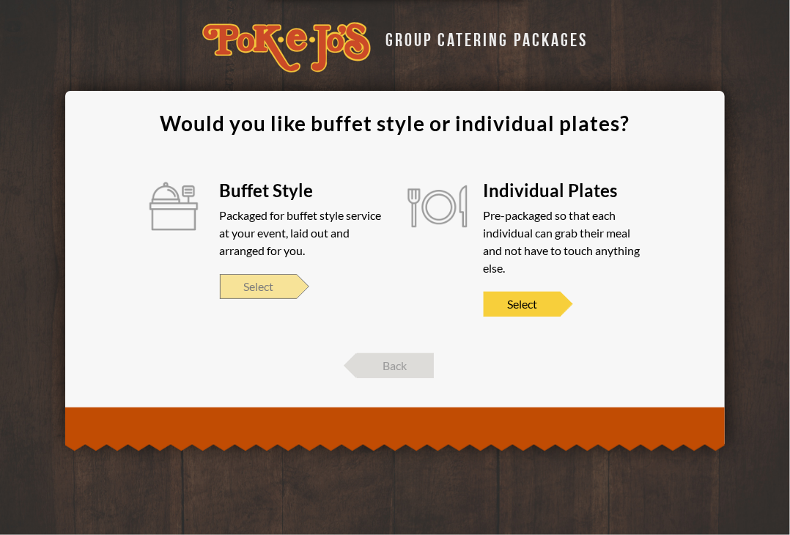
click at [282, 284] on span "Select" at bounding box center [258, 286] width 77 height 25
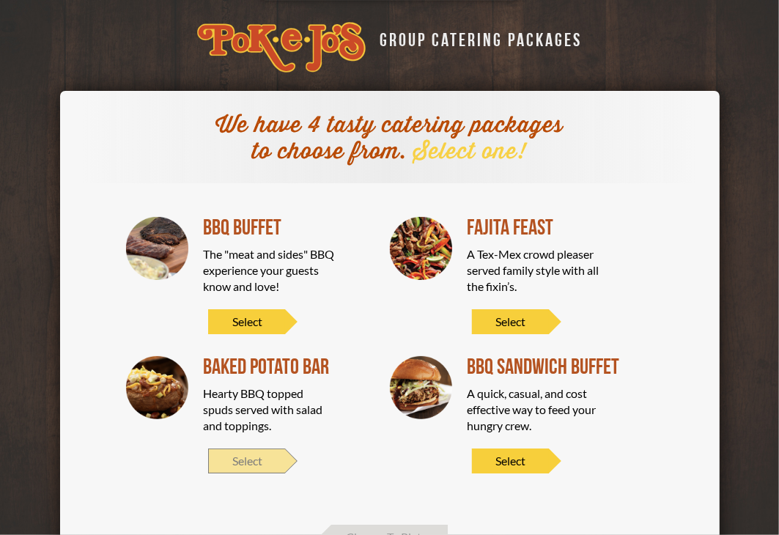
click at [241, 459] on span "Select" at bounding box center [246, 461] width 77 height 25
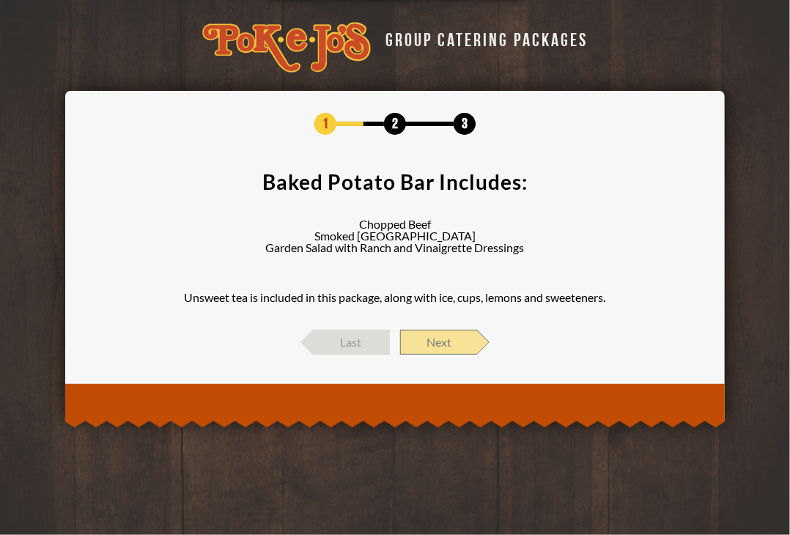
click at [425, 351] on span "Next" at bounding box center [438, 342] width 77 height 25
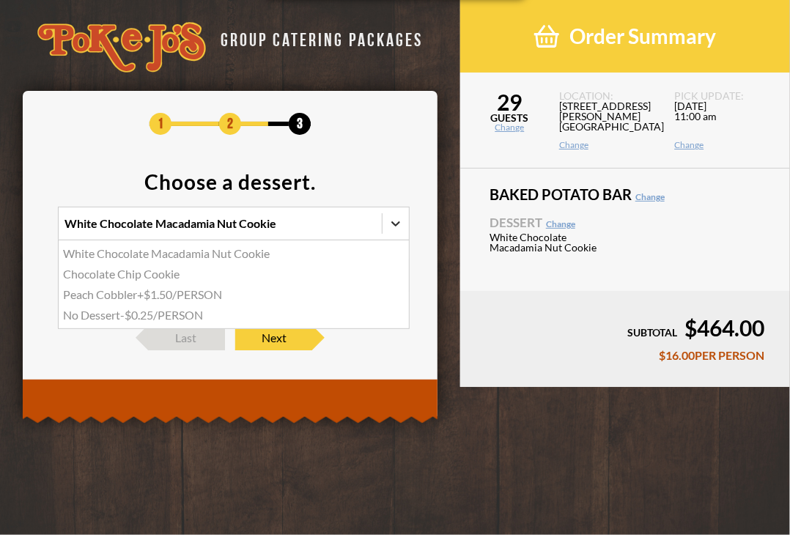
click at [386, 225] on div at bounding box center [396, 223] width 26 height 26
click at [1, 230] on input "option White Chocolate Macadamia Nut Cookie focused, 1 of 4. 4 results availabl…" at bounding box center [1, 230] width 0 height 0
click at [163, 277] on div "Chocolate Chip Cookie" at bounding box center [234, 274] width 350 height 21
click at [1, 230] on input "option Chocolate Chip Cookie focused, 2 of 4. 4 results available. Use Up and D…" at bounding box center [1, 230] width 0 height 0
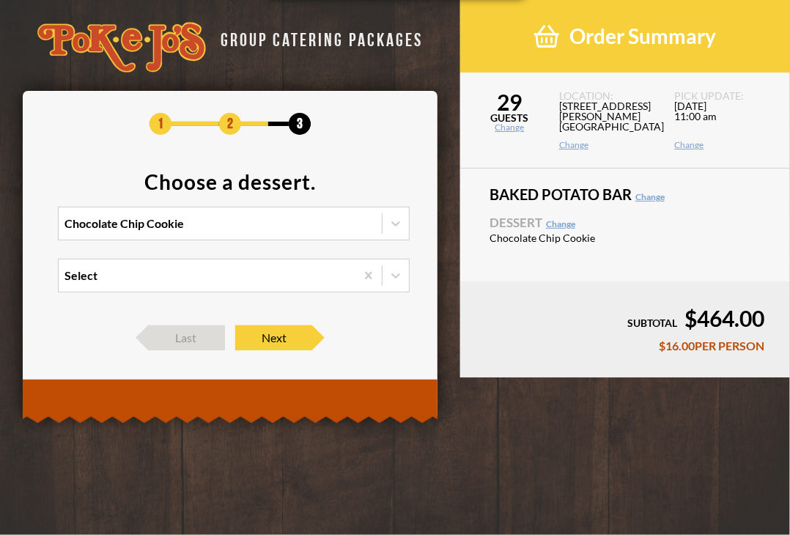
click at [370, 180] on section "Choose a dessert. Chocolate Chip Cookie Select" at bounding box center [230, 241] width 370 height 139
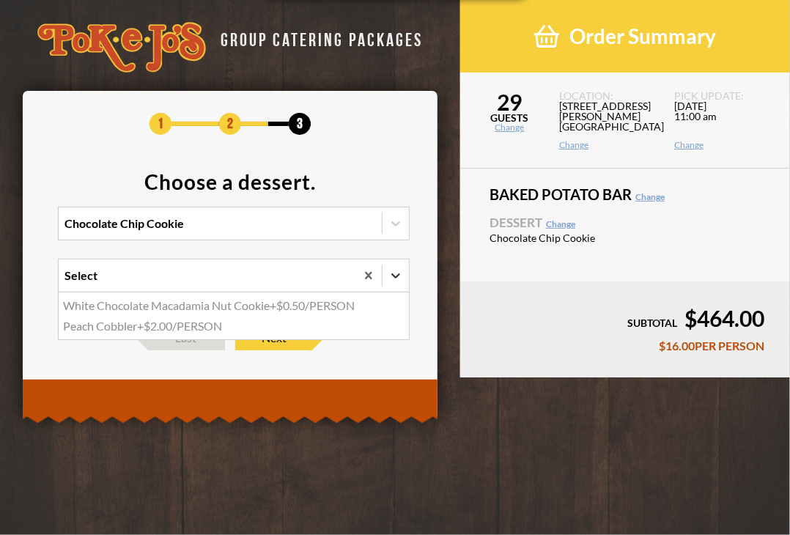
click at [395, 275] on icon at bounding box center [396, 275] width 15 height 15
click at [1, 282] on input "option White Chocolate Macadamia Nut Cookie focused, 1 of 2. 2 results availabl…" at bounding box center [1, 282] width 0 height 0
click at [293, 302] on div "White Chocolate Macadamia Nut Cookie +$0.50/PERSON" at bounding box center [234, 306] width 350 height 21
click at [1, 282] on input "option White Chocolate Macadamia Nut Cookie focused, 1 of 2. 2 results availabl…" at bounding box center [1, 282] width 0 height 0
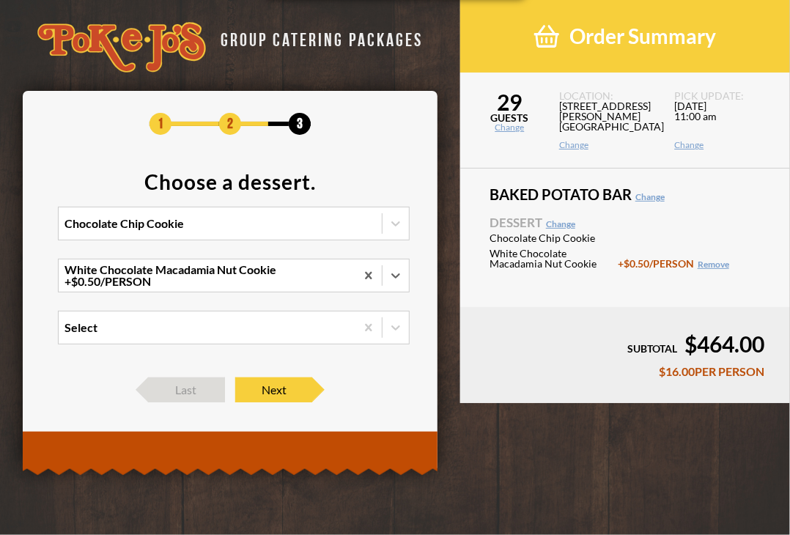
click at [339, 379] on footer "Last Next" at bounding box center [230, 390] width 370 height 25
click at [285, 394] on span "Next" at bounding box center [273, 390] width 77 height 25
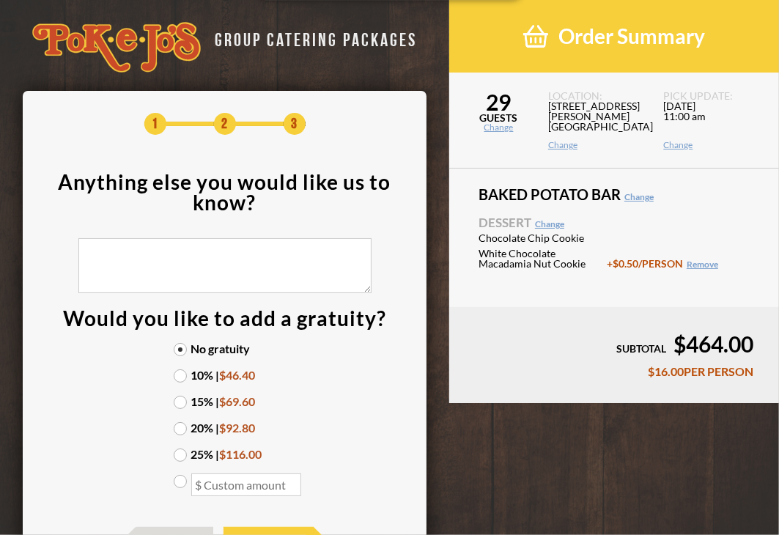
click at [593, 317] on footer "SUBTOTAL $464.00 $16.00 PER PERSON" at bounding box center [614, 355] width 330 height 96
click at [177, 373] on label "10% | $46.40" at bounding box center [225, 376] width 103 height 12
click at [0, 0] on input "10% | $46.40" at bounding box center [0, 0] width 0 height 0
click at [306, 385] on section "Anything else you would like us to know? Would you like to add a gratuity? No g…" at bounding box center [225, 342] width 361 height 341
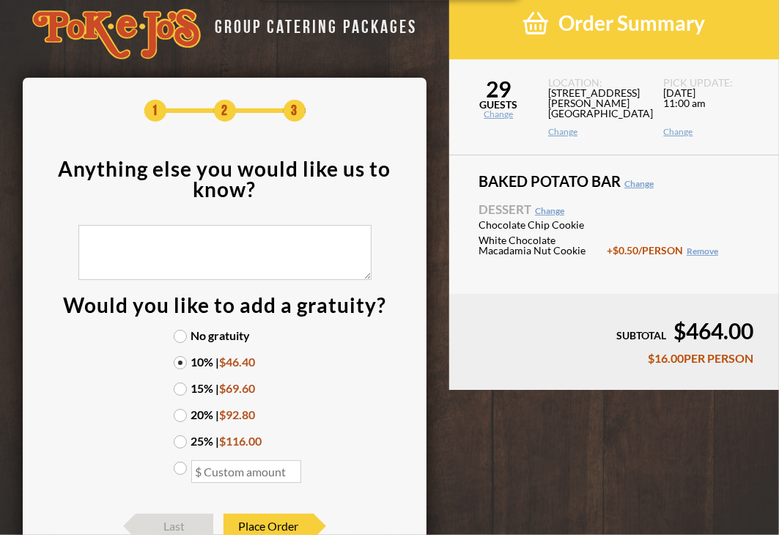
scroll to position [3, 0]
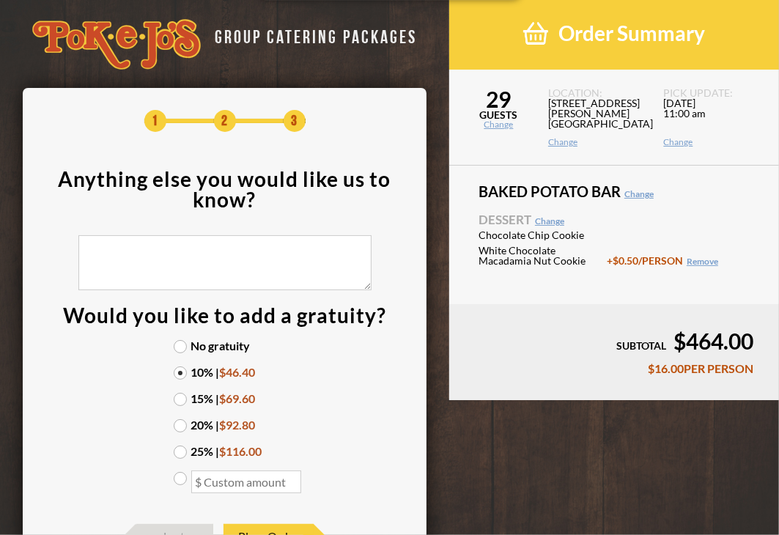
click at [664, 284] on div "Baked Potato Bar Change Dessert Change Chocolate Chip Cookie White Chocolate Ma…" at bounding box center [614, 235] width 330 height 139
click at [711, 260] on link "Remove" at bounding box center [703, 261] width 32 height 11
